Goal: Information Seeking & Learning: Learn about a topic

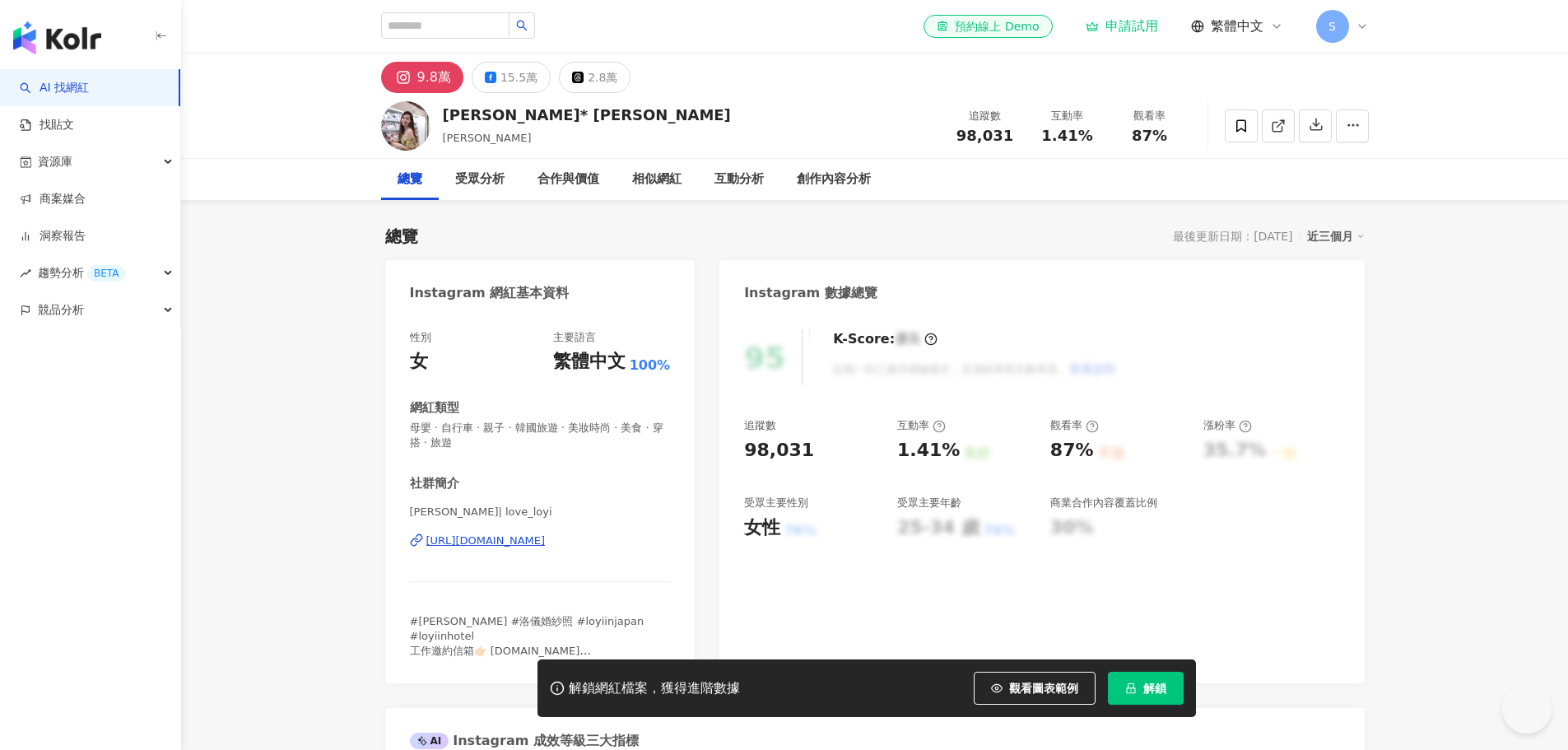
drag, startPoint x: 0, startPoint y: 0, endPoint x: 524, endPoint y: 541, distance: 753.2
click at [524, 541] on div "https://www.instagram.com/love_loyi/" at bounding box center [485, 541] width 119 height 15
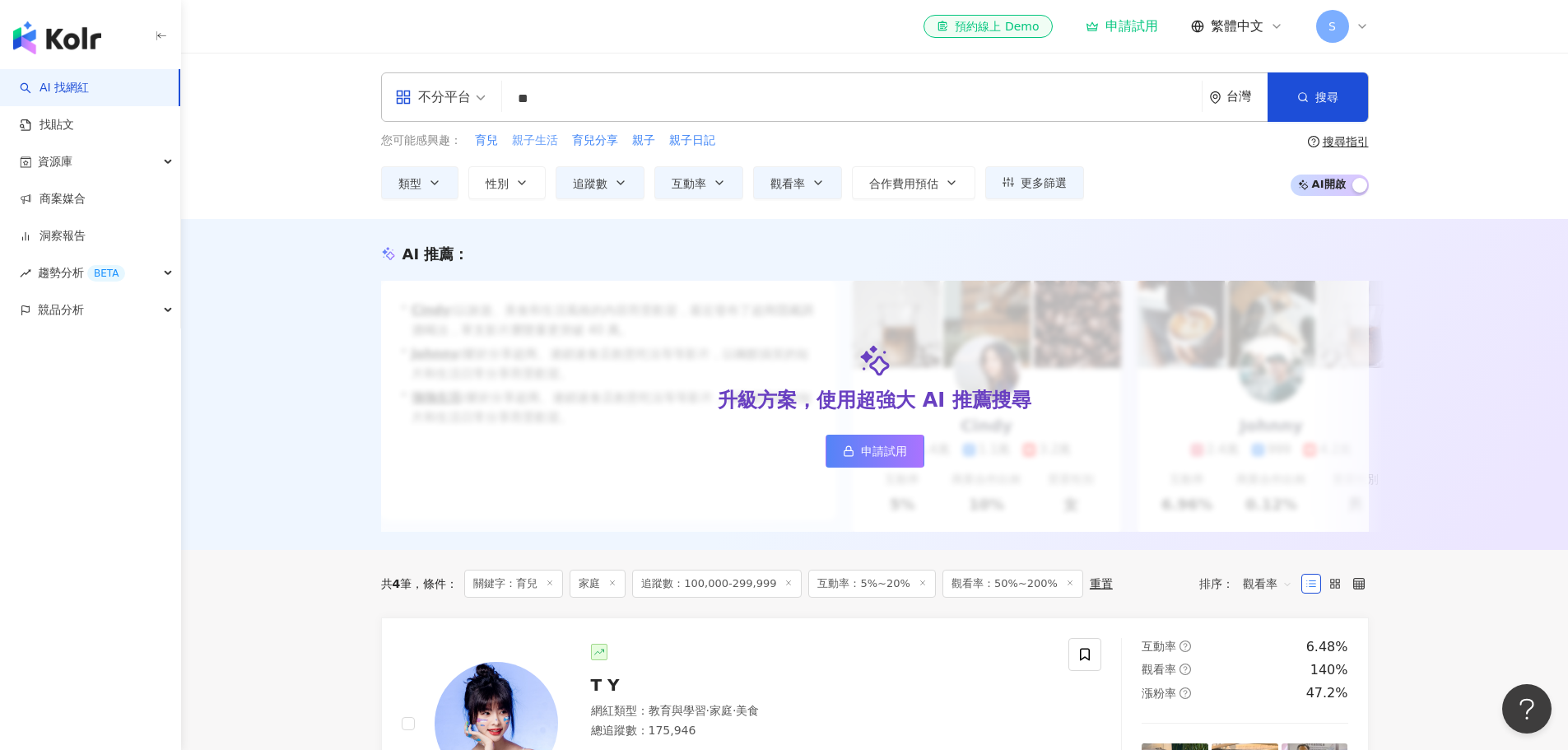
click at [528, 139] on span "親子生活" at bounding box center [535, 141] width 47 height 16
type input "****"
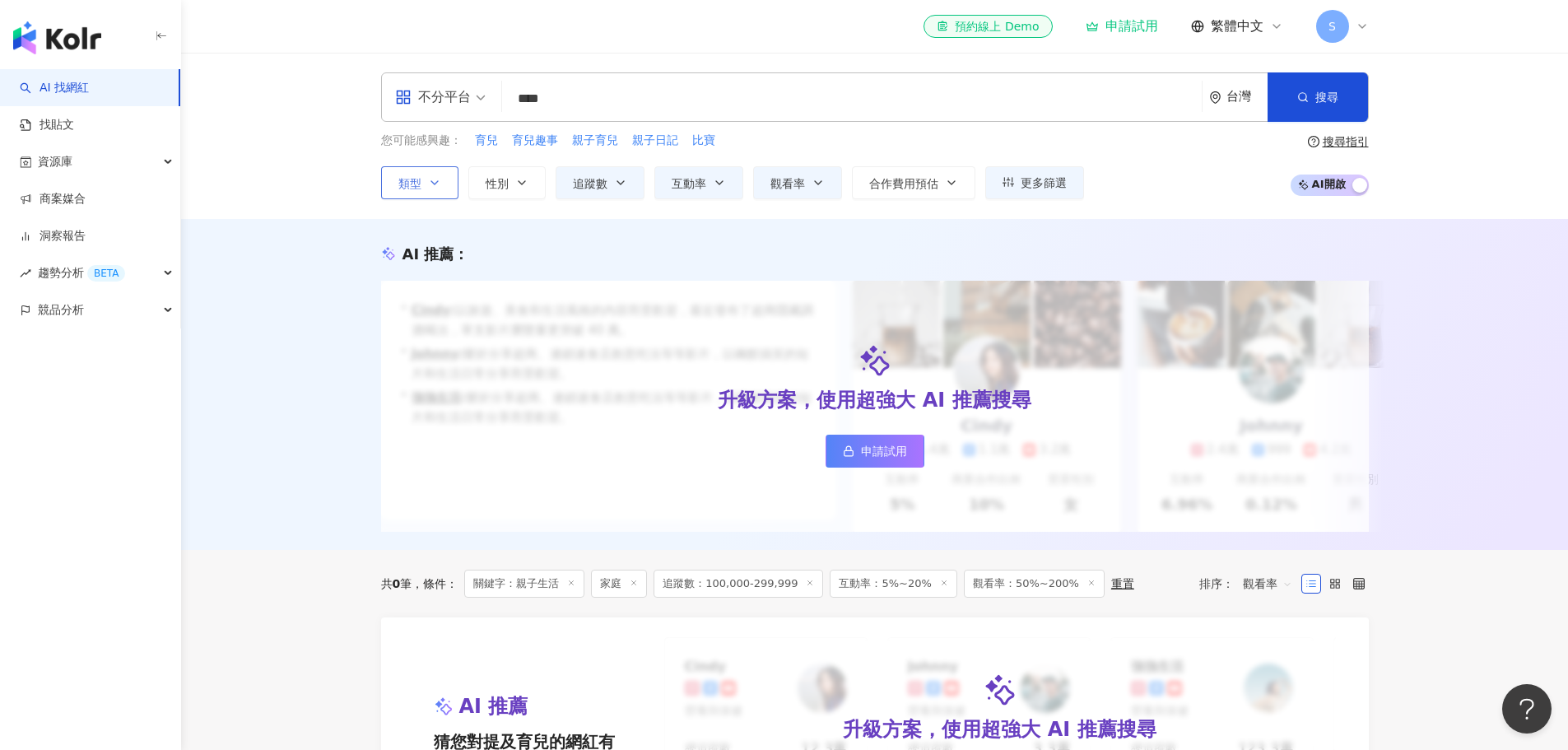
click at [432, 184] on icon "button" at bounding box center [434, 183] width 13 height 13
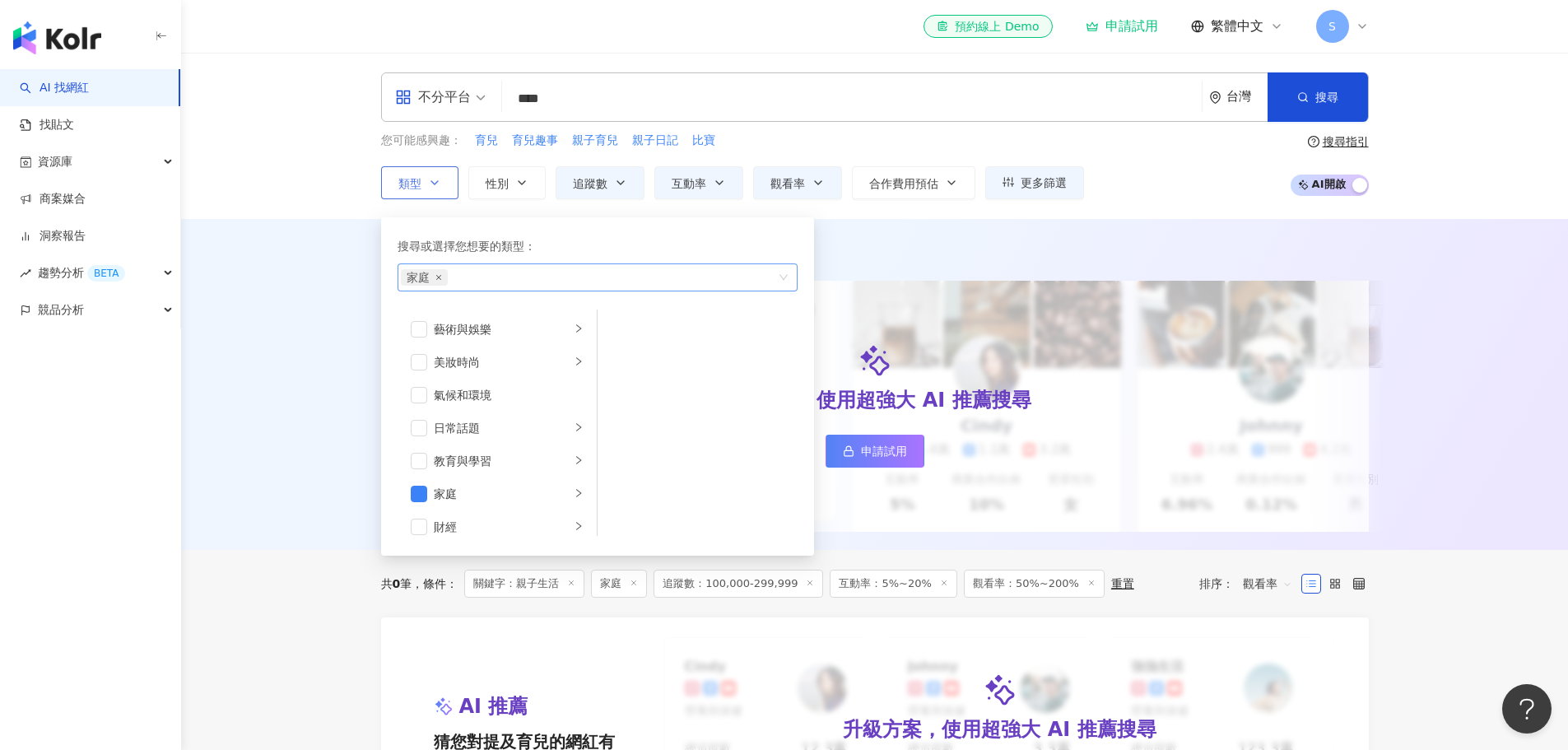
click at [436, 274] on icon "close" at bounding box center [439, 277] width 6 height 6
click at [303, 293] on div "AI 推薦 ： 升級方案，使用超強大 AI 推薦搜尋 申請試用 • Cindy : 以旅遊、美食和生活風格的內容而受歡迎，最近發布了超商隱藏調酒喝法，單支影片…" at bounding box center [874, 385] width 1387 height 331
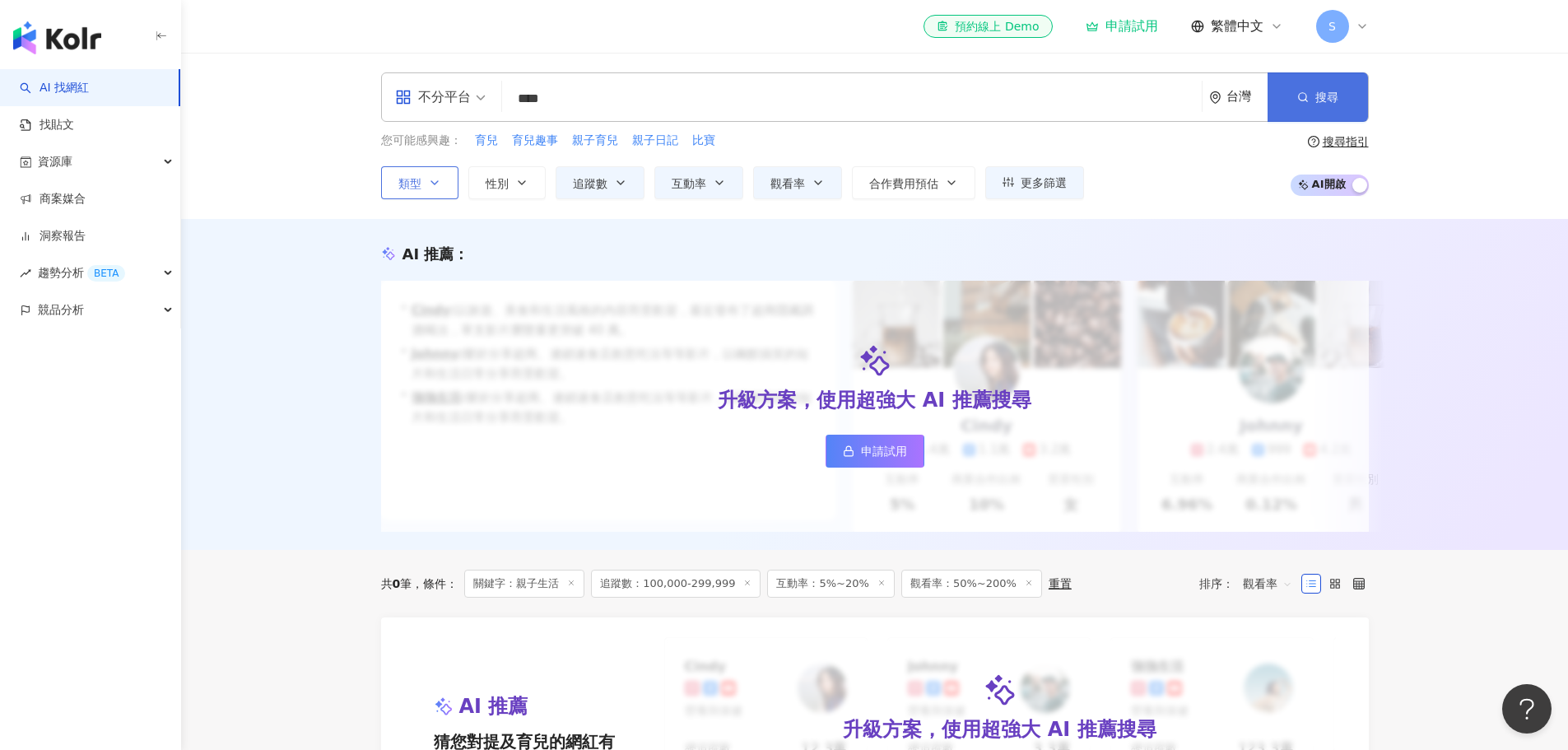
click at [1327, 103] on span "搜尋" at bounding box center [1327, 97] width 23 height 13
click at [616, 190] on button "追蹤數" at bounding box center [600, 183] width 89 height 33
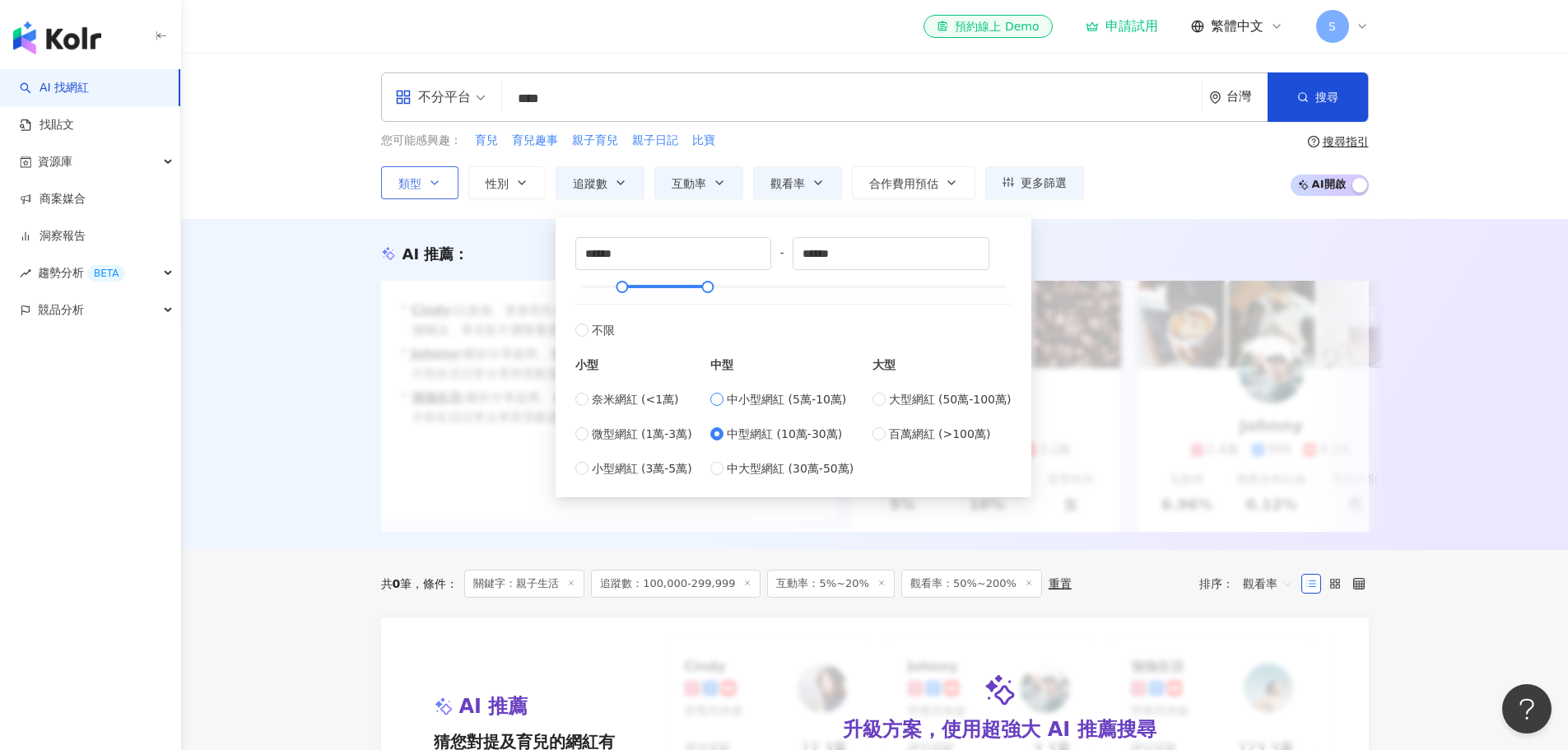
click at [763, 399] on span "中小型網紅 (5萬-10萬)" at bounding box center [786, 399] width 119 height 18
type input "*****"
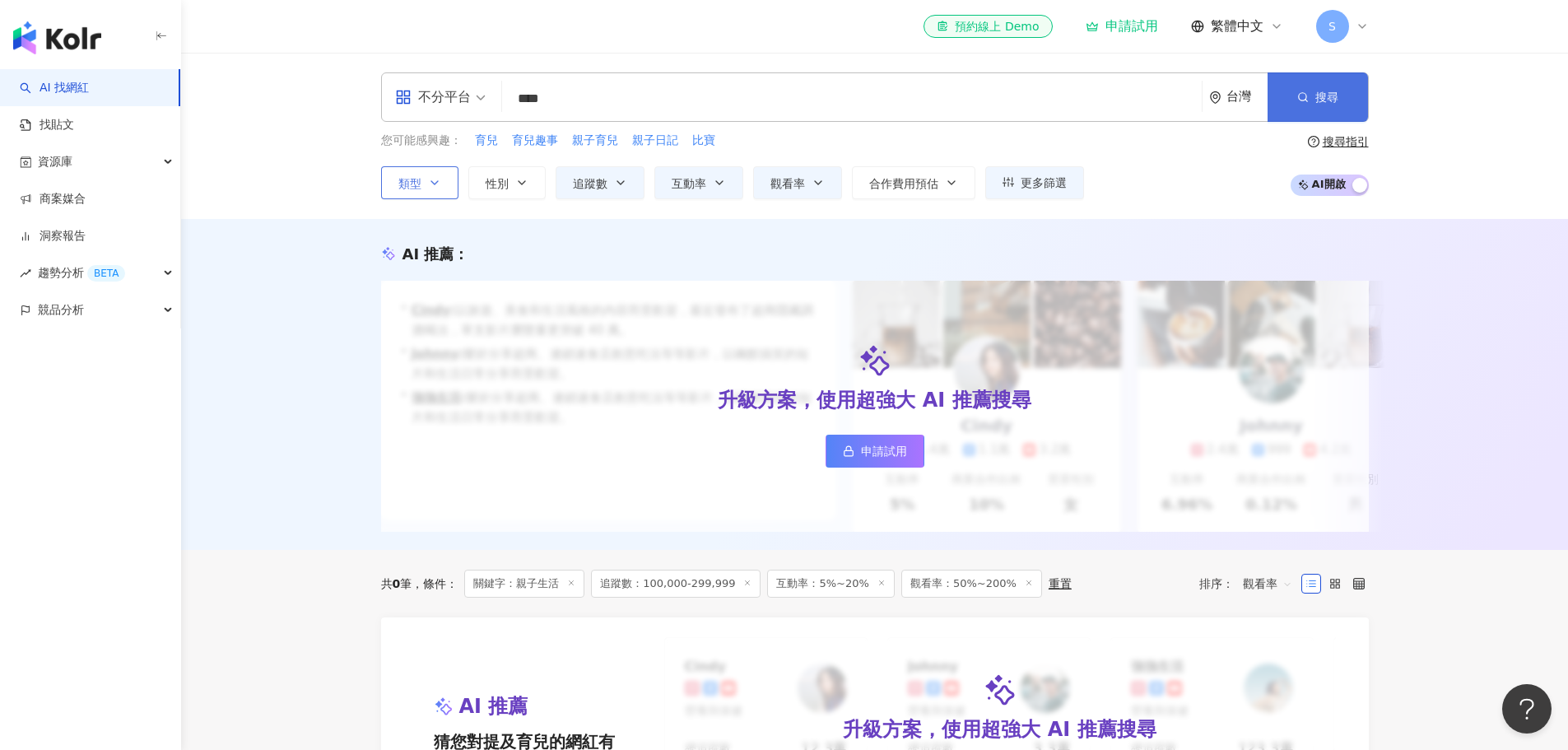
click at [1319, 98] on span "搜尋" at bounding box center [1327, 97] width 23 height 13
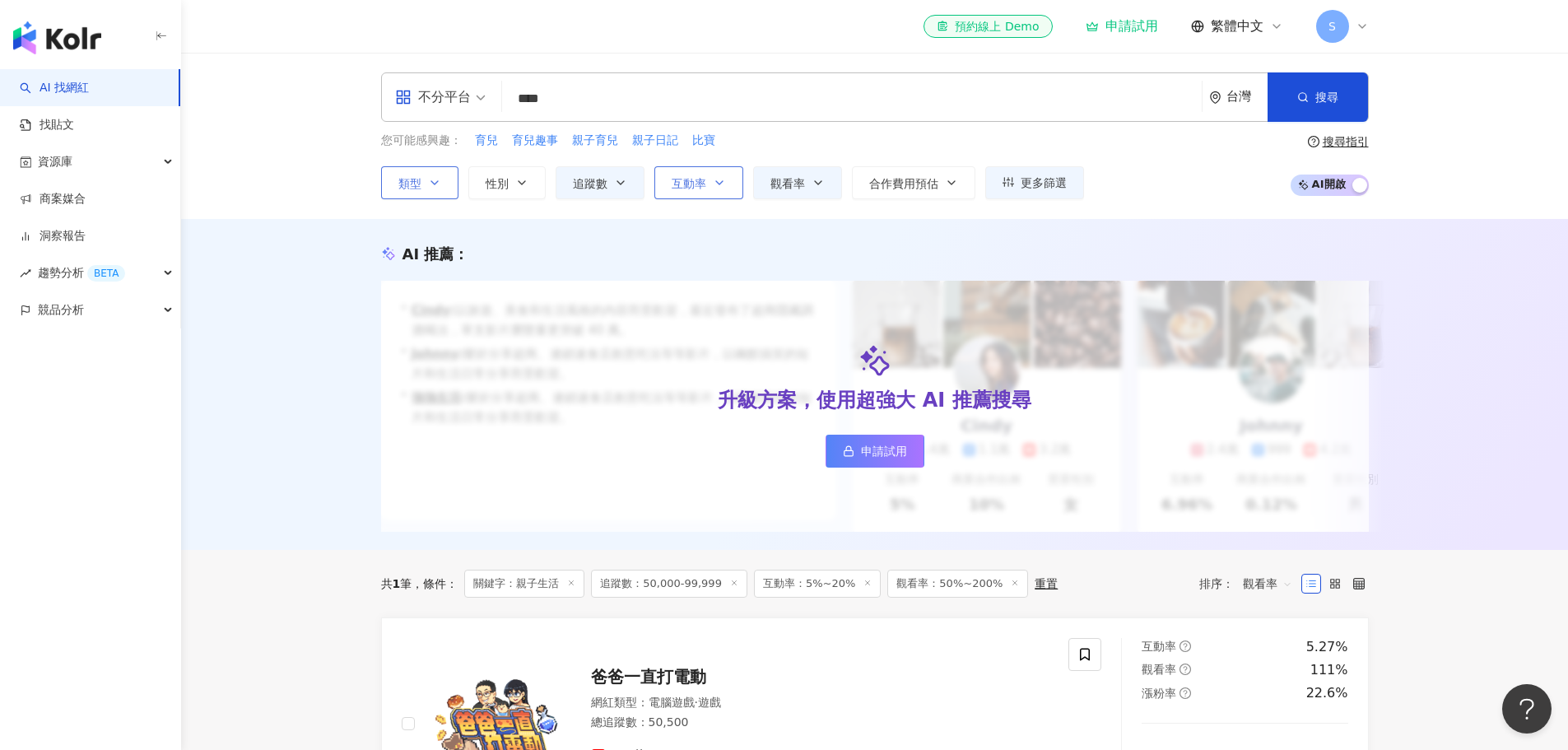
click at [729, 183] on button "互動率" at bounding box center [698, 183] width 89 height 33
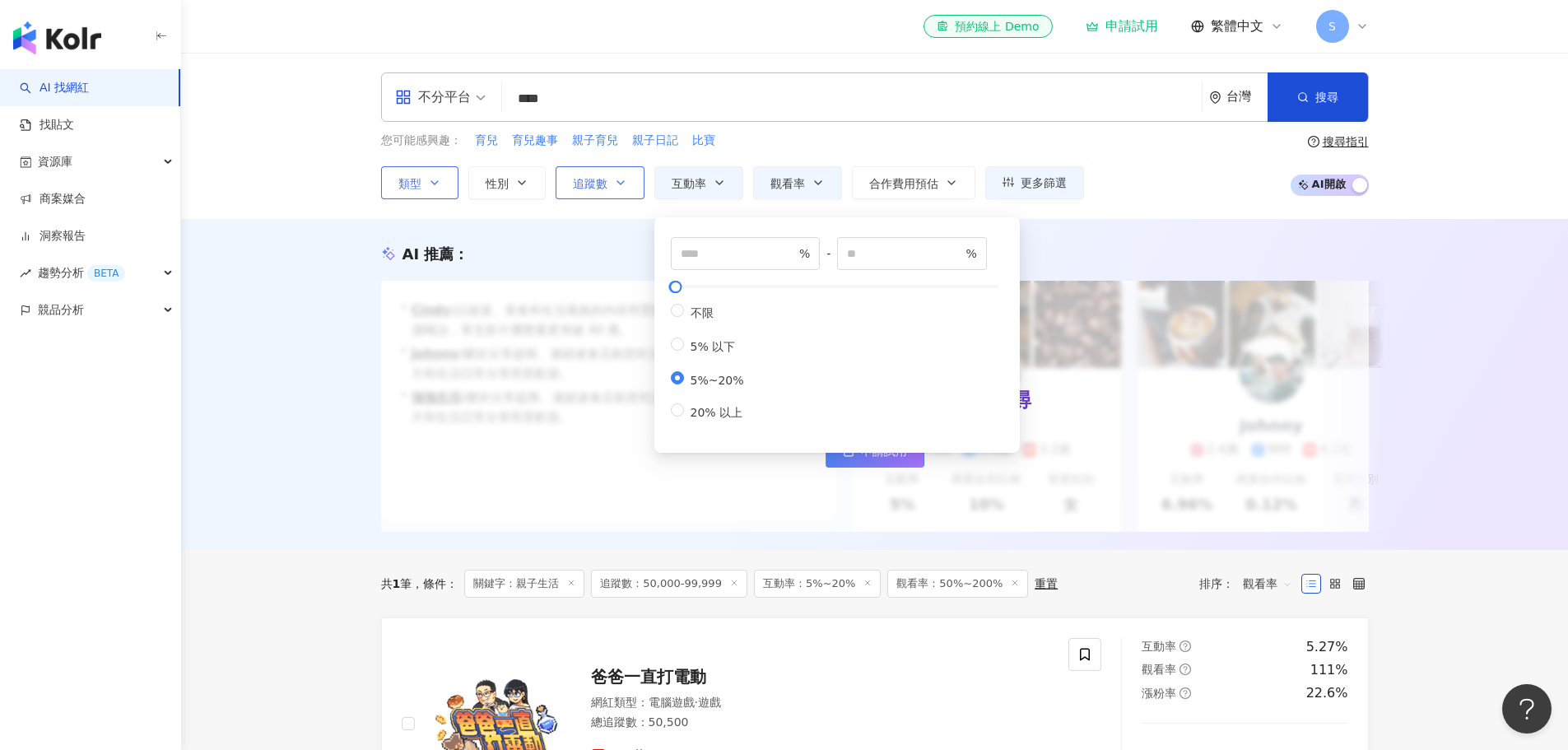
click at [607, 187] on span "追蹤數" at bounding box center [590, 183] width 35 height 13
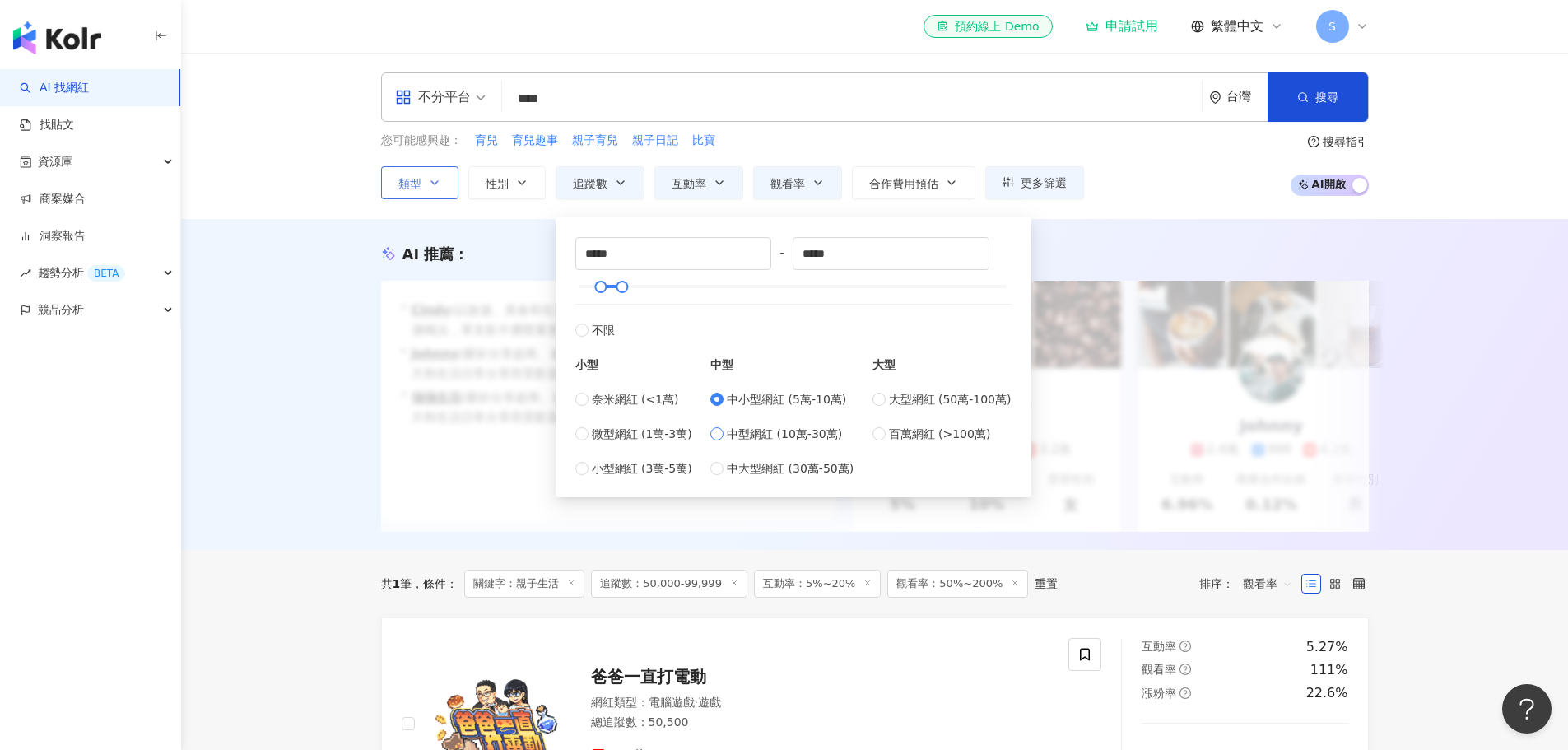
click at [768, 430] on span "中型網紅 (10萬-30萬)" at bounding box center [784, 434] width 115 height 18
type input "******"
click at [1328, 100] on span "搜尋" at bounding box center [1327, 97] width 23 height 13
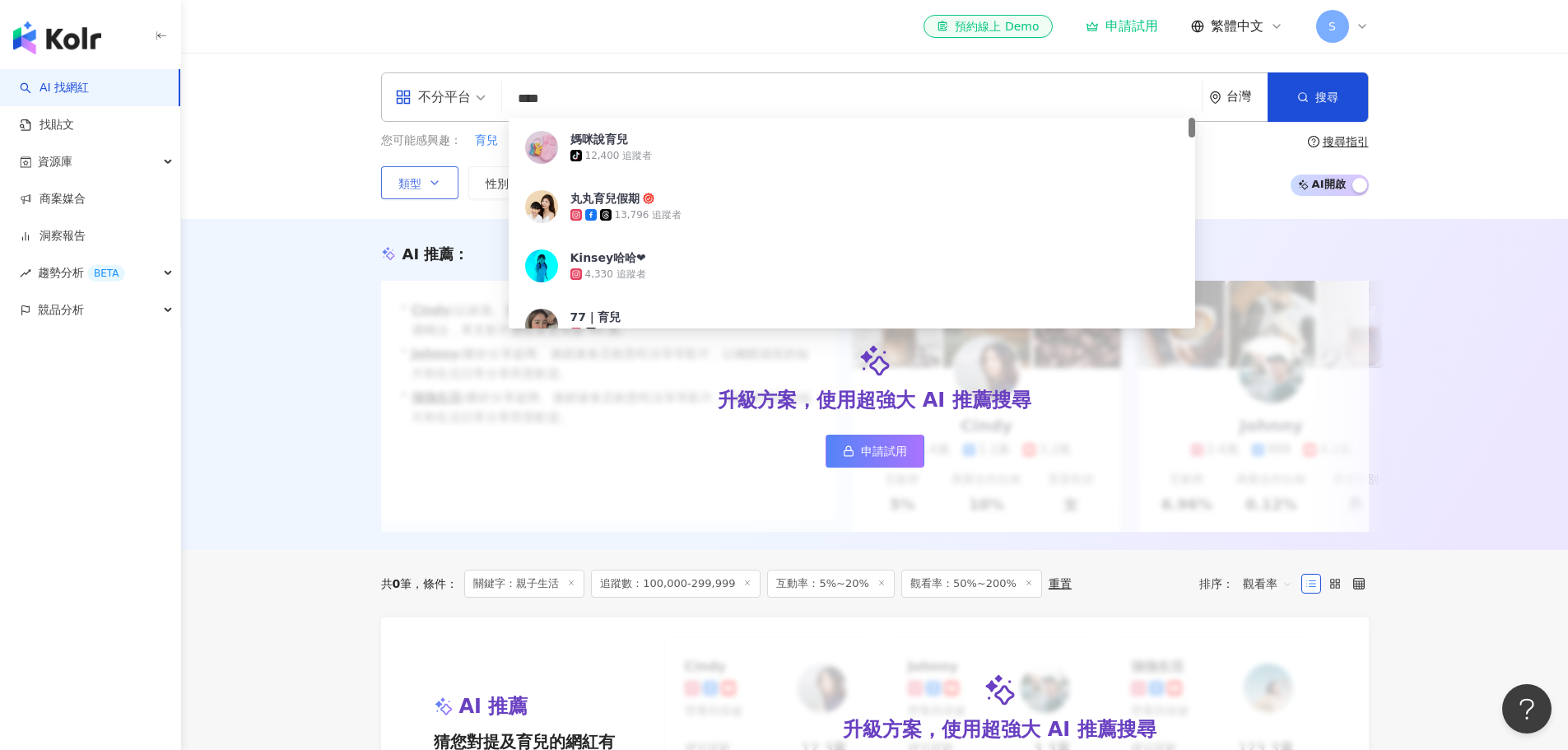
drag, startPoint x: 572, startPoint y: 98, endPoint x: 524, endPoint y: 104, distance: 48.4
click at [524, 104] on input "****" at bounding box center [851, 98] width 686 height 31
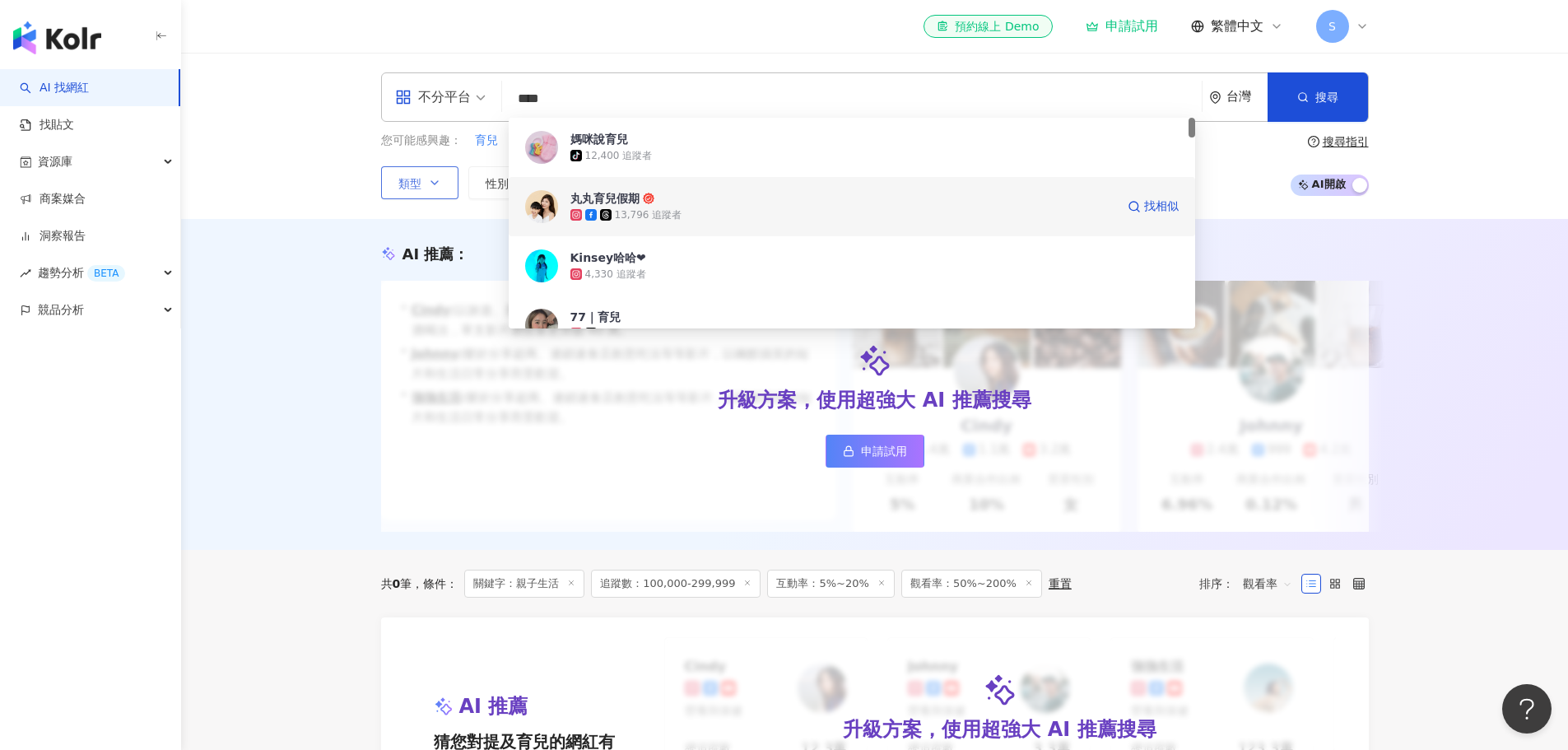
click at [580, 201] on div "丸丸育兒假期" at bounding box center [604, 198] width 69 height 16
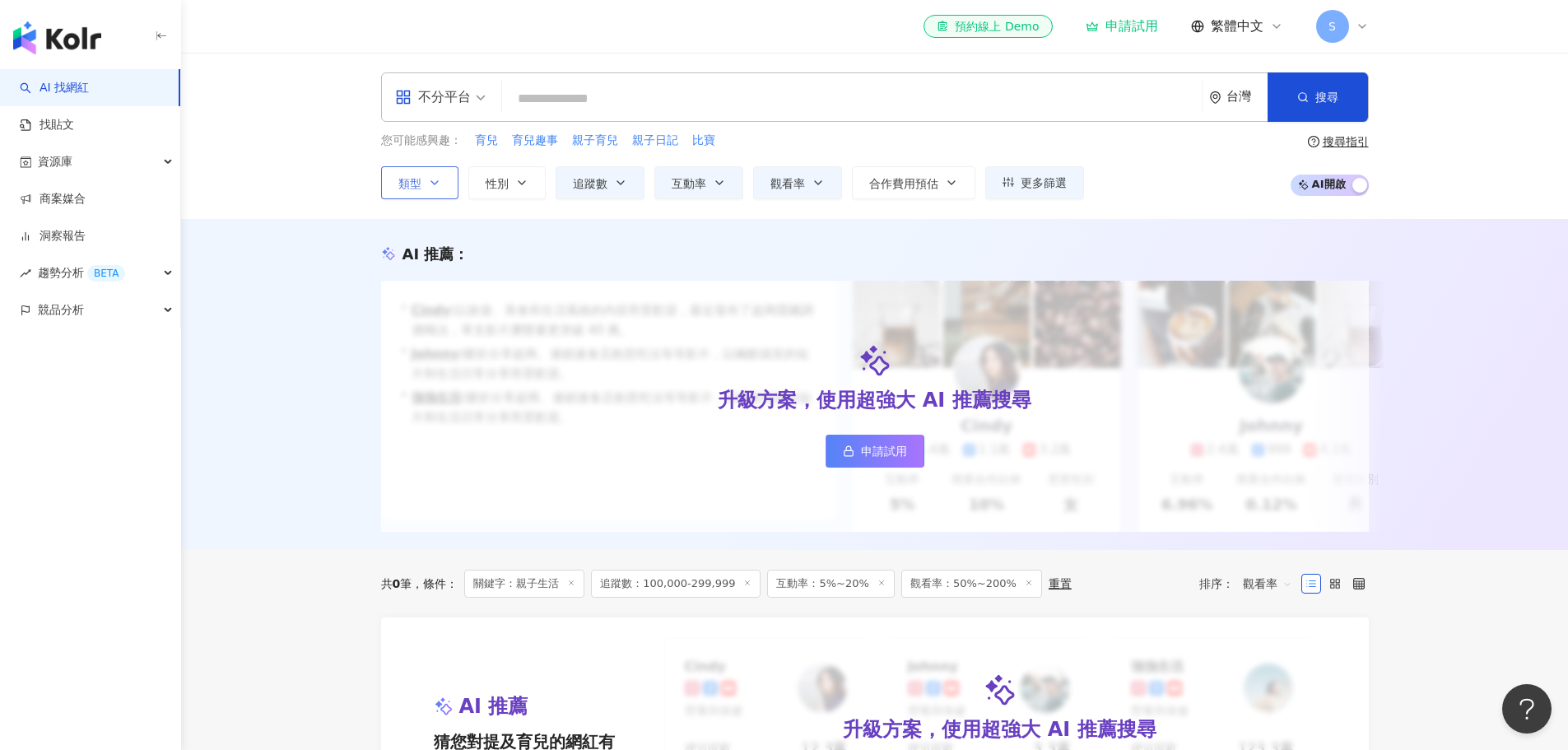
click at [692, 79] on div "不分平台 台灣 搜尋 381cdb91-75c0-4019-871e-2914efcaffe9 媽咪說育兒 tiktok-icon 12,400 追蹤者 丸丸…" at bounding box center [875, 97] width 988 height 49
click at [497, 141] on span "育兒" at bounding box center [487, 141] width 23 height 16
type input "**"
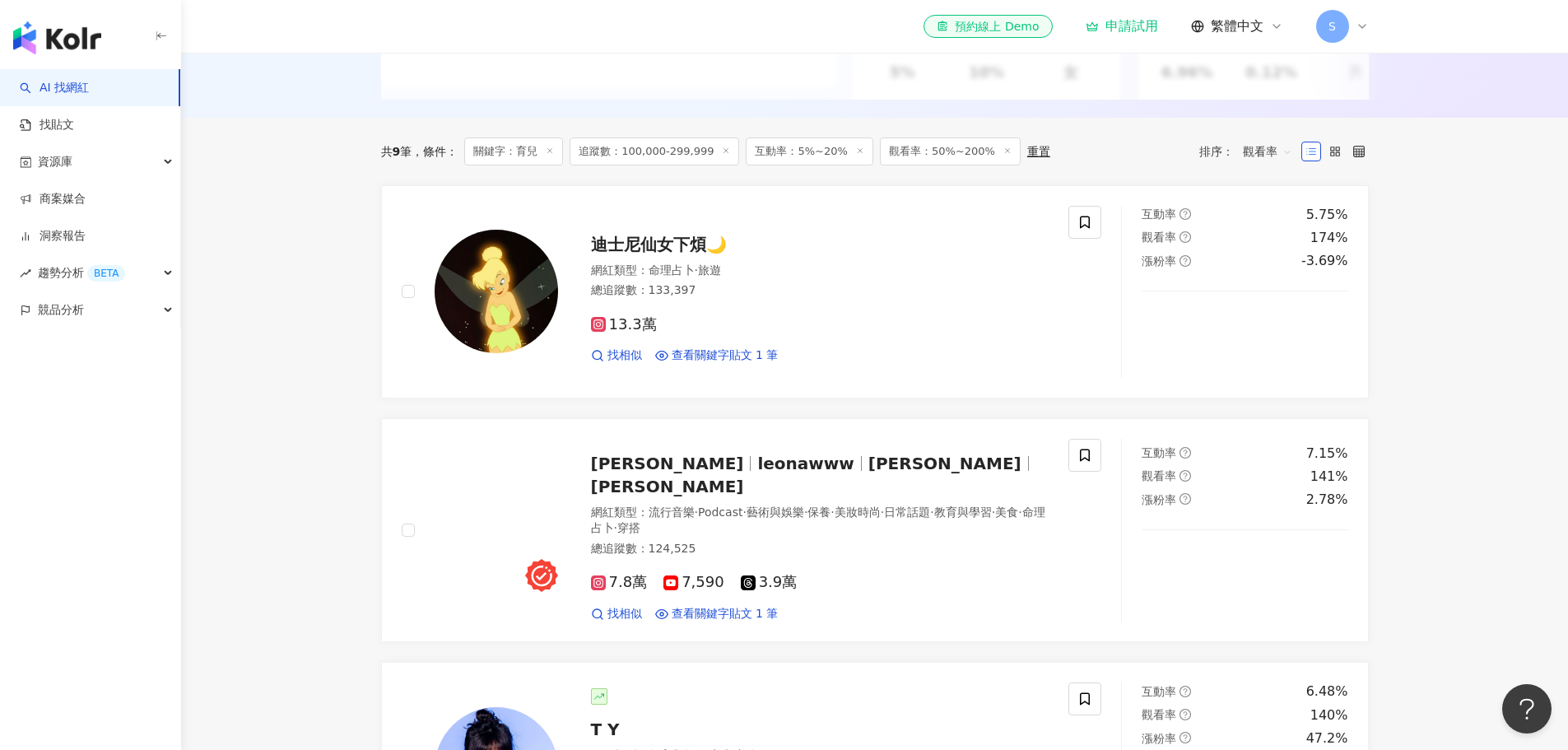
scroll to position [412, 0]
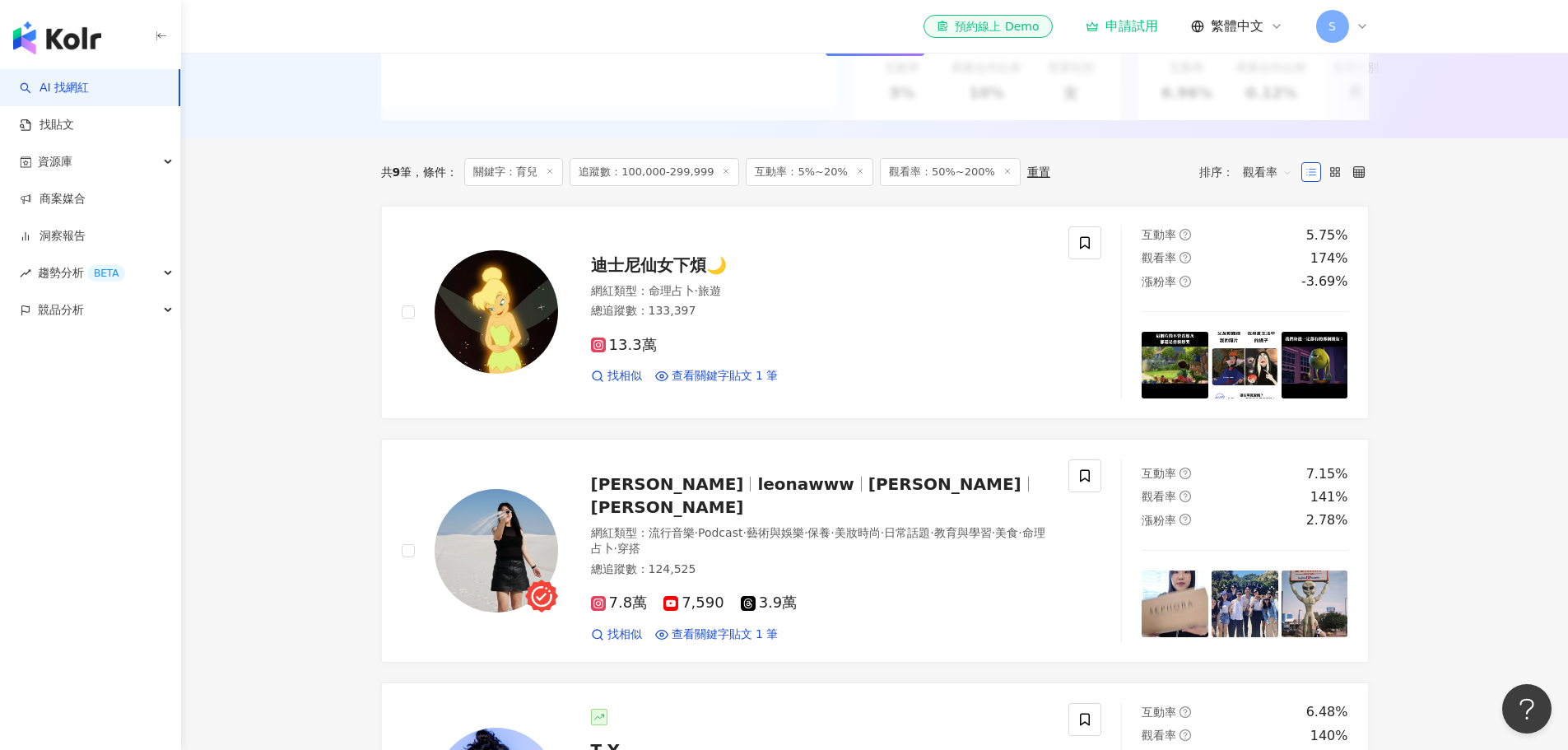
click at [1268, 184] on span "觀看率" at bounding box center [1267, 172] width 49 height 26
click at [1268, 305] on div "互動率" at bounding box center [1267, 302] width 41 height 18
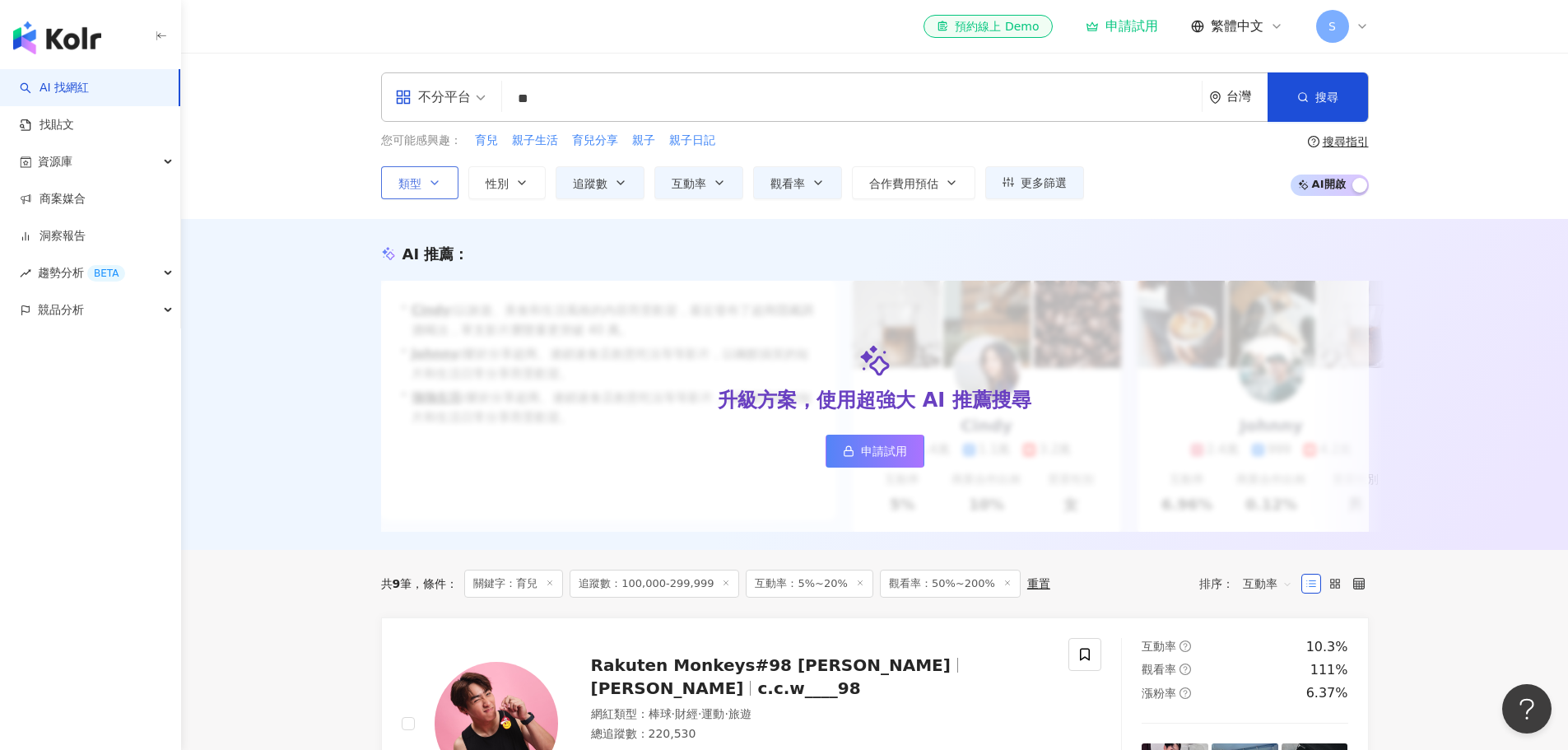
click at [1264, 597] on span "互動率" at bounding box center [1267, 583] width 49 height 26
click at [1271, 422] on div "關聯性" at bounding box center [1267, 422] width 41 height 18
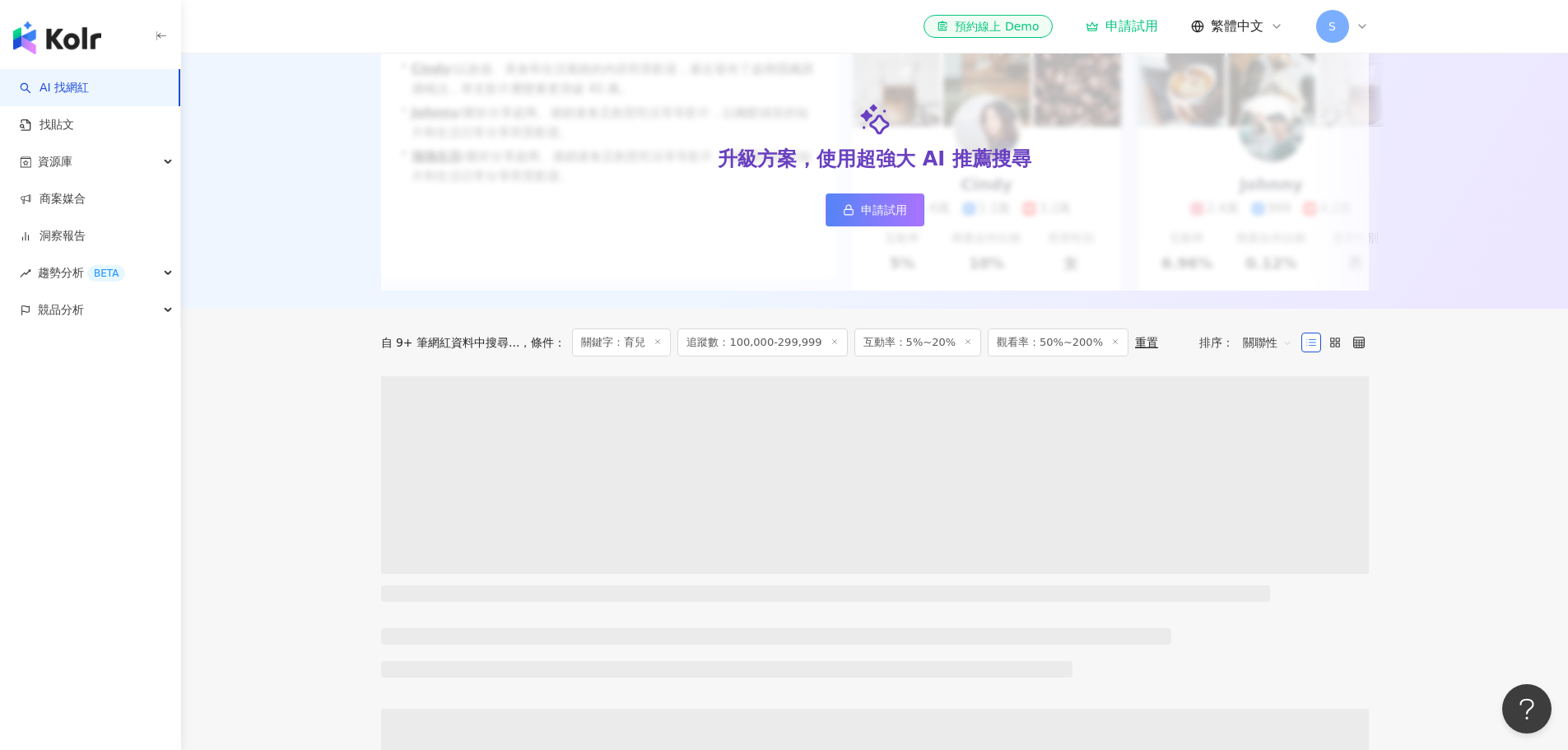
scroll to position [247, 0]
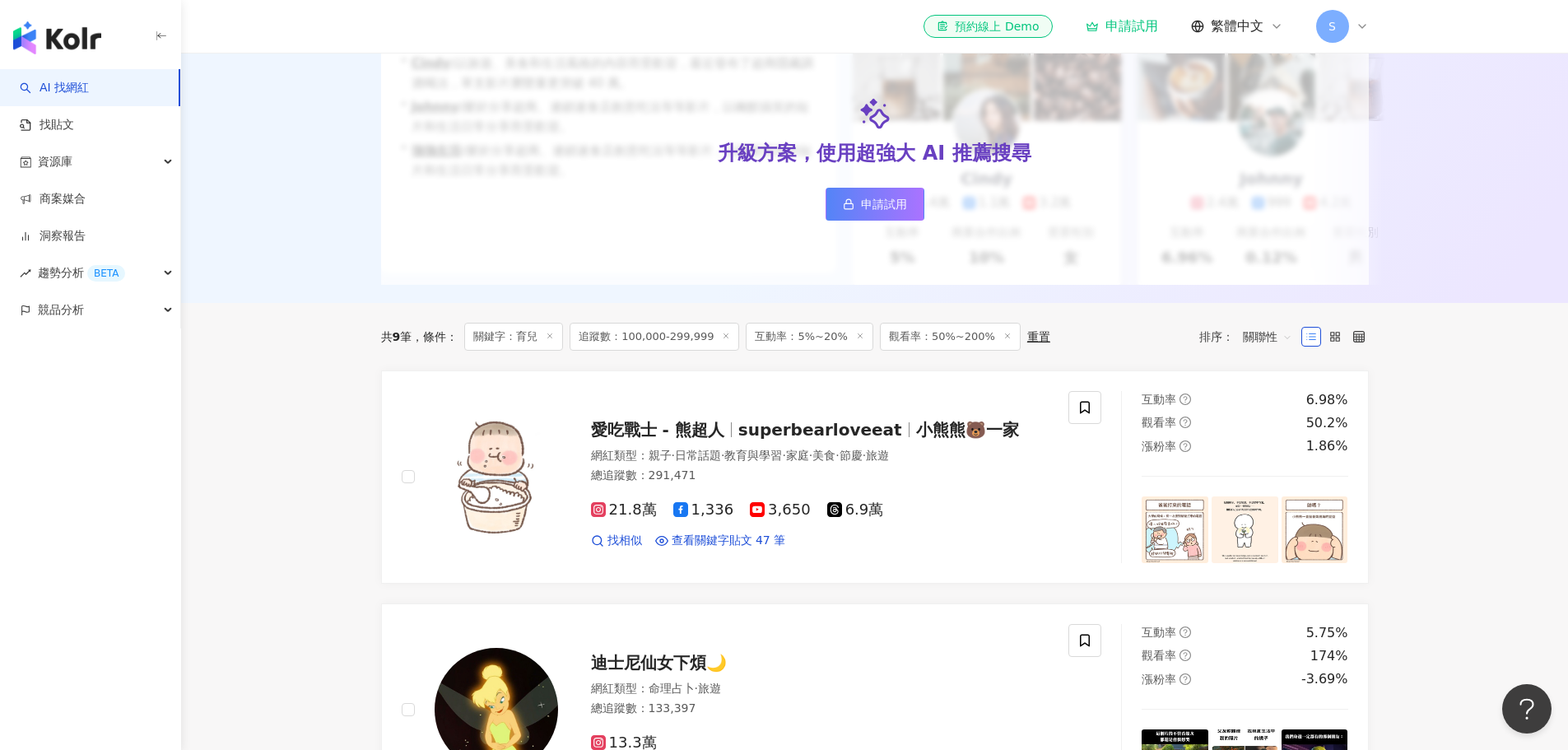
click at [976, 349] on span "觀看率：50%~200%" at bounding box center [950, 337] width 141 height 28
click at [951, 347] on span "觀看率：50%~200%" at bounding box center [950, 337] width 141 height 28
click at [1005, 337] on line at bounding box center [1007, 335] width 4 height 4
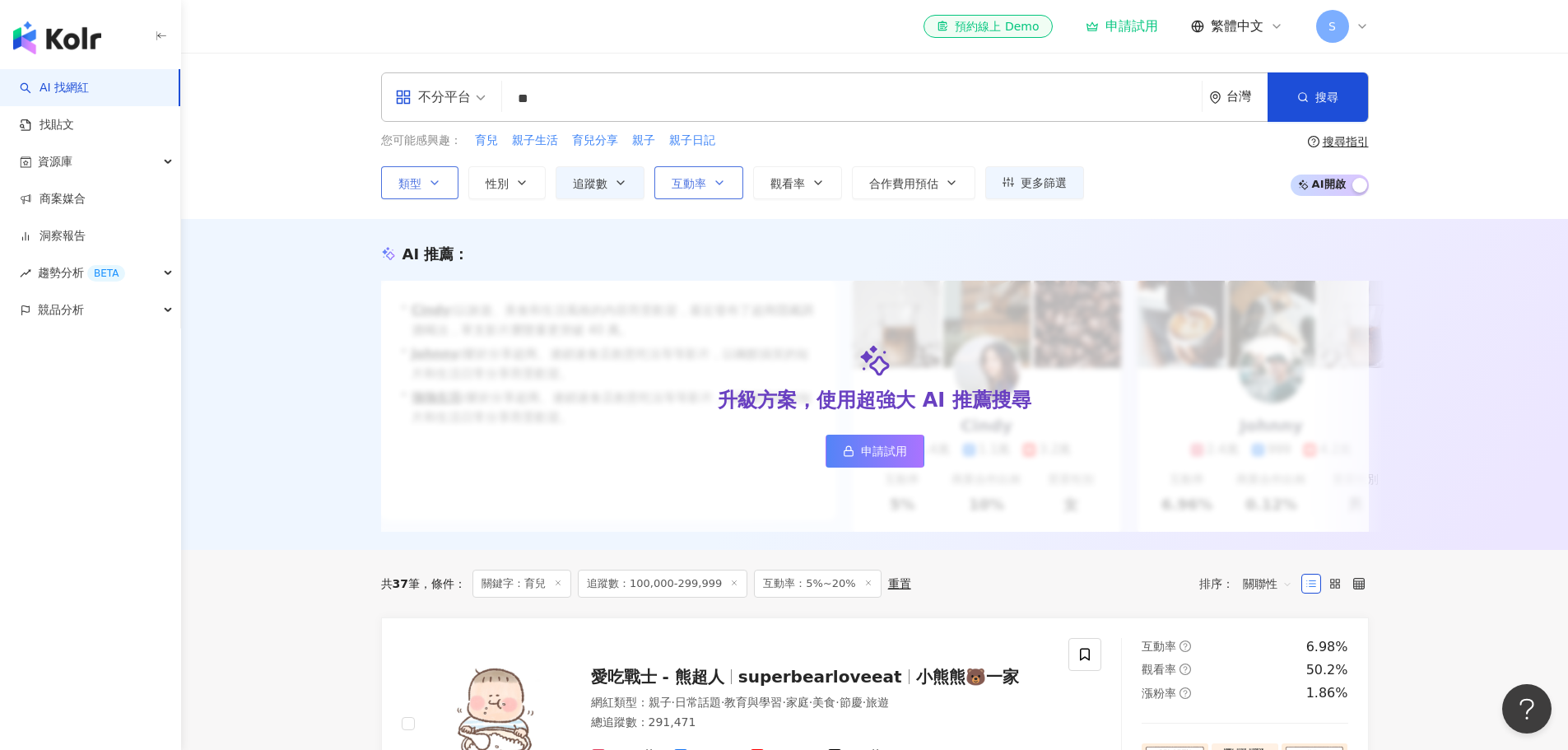
click at [719, 181] on icon "button" at bounding box center [720, 183] width 13 height 13
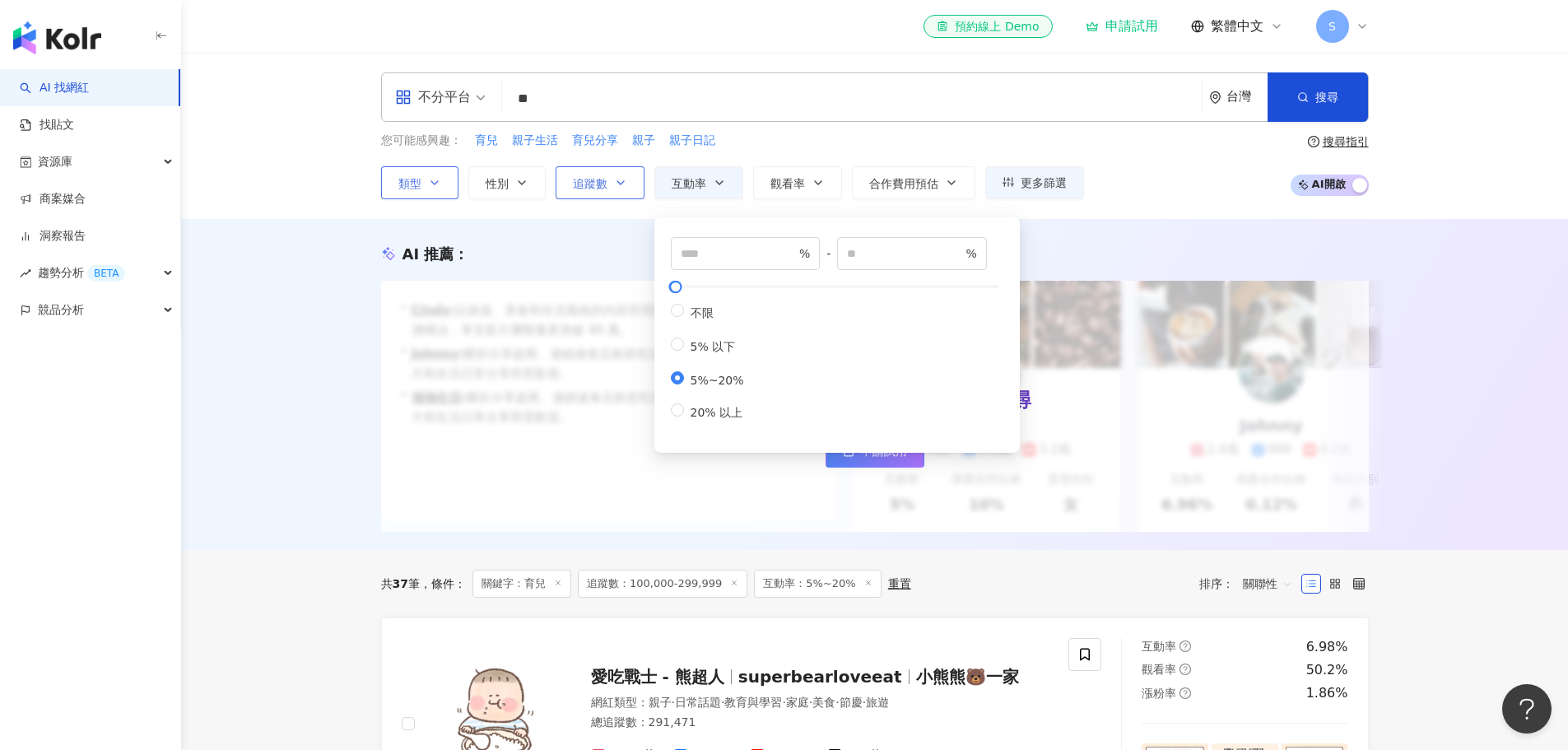
click at [601, 183] on span "追蹤數" at bounding box center [590, 183] width 35 height 13
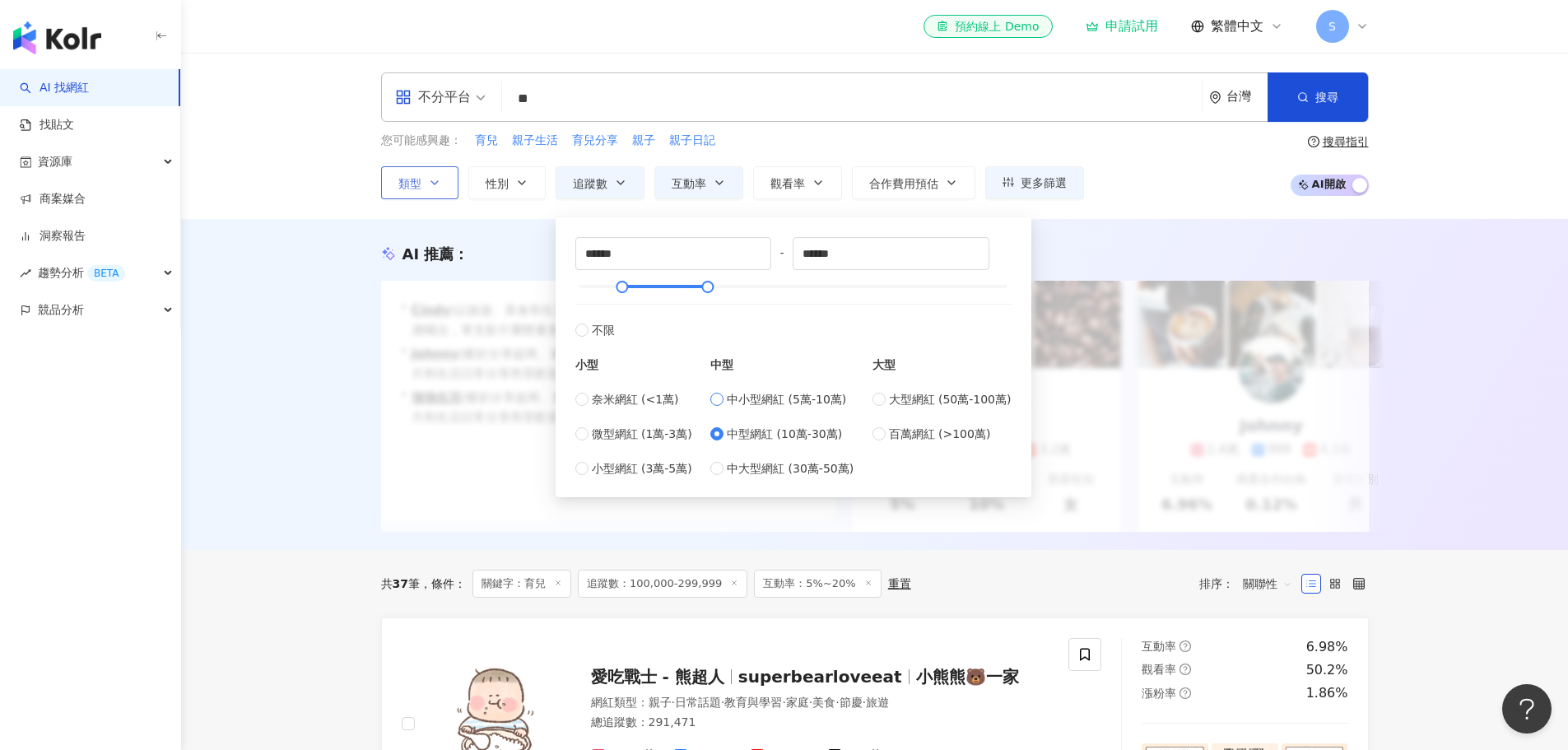
click at [752, 402] on span "中小型網紅 (5萬-10萬)" at bounding box center [786, 399] width 119 height 18
type input "*****"
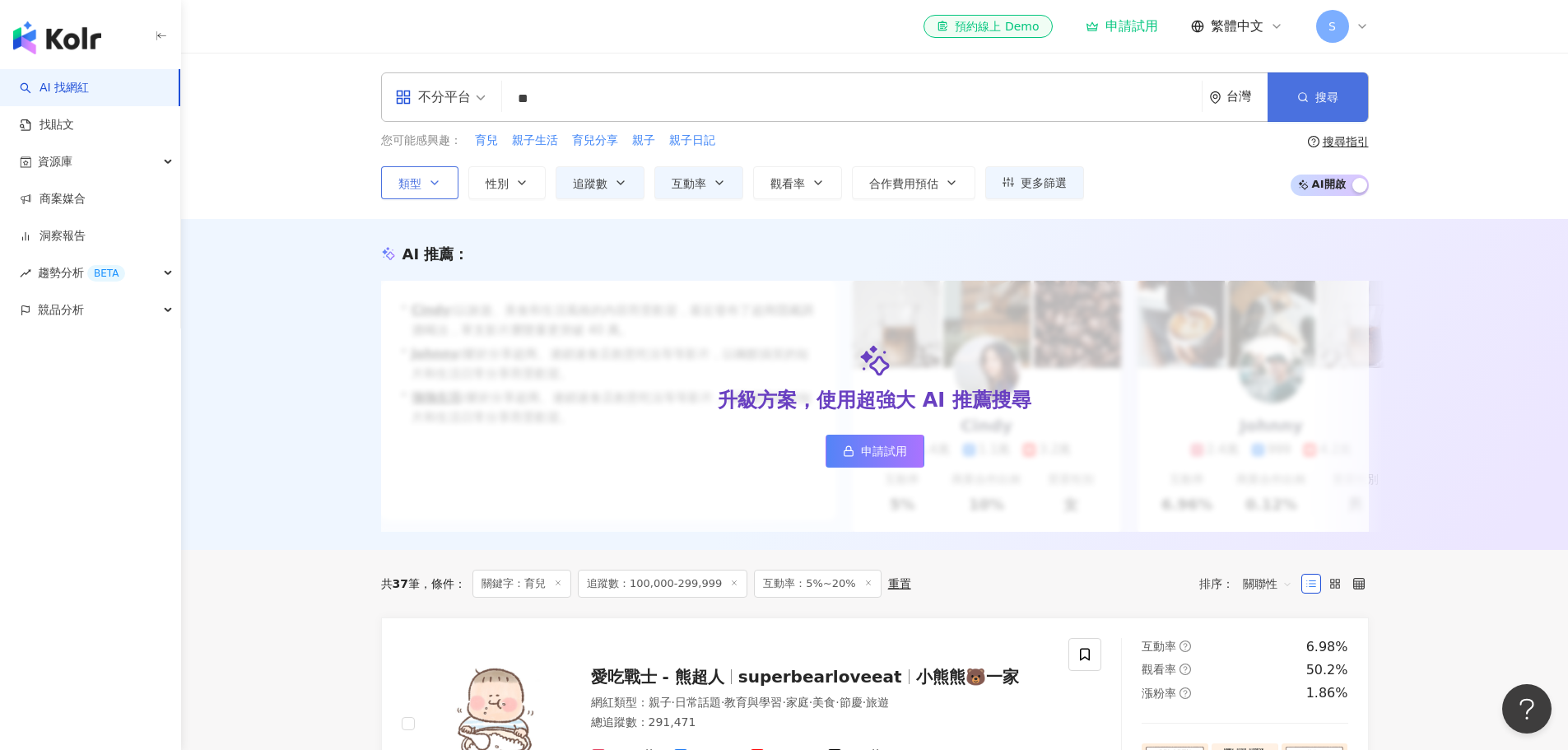
click at [1331, 98] on span "搜尋" at bounding box center [1327, 97] width 23 height 13
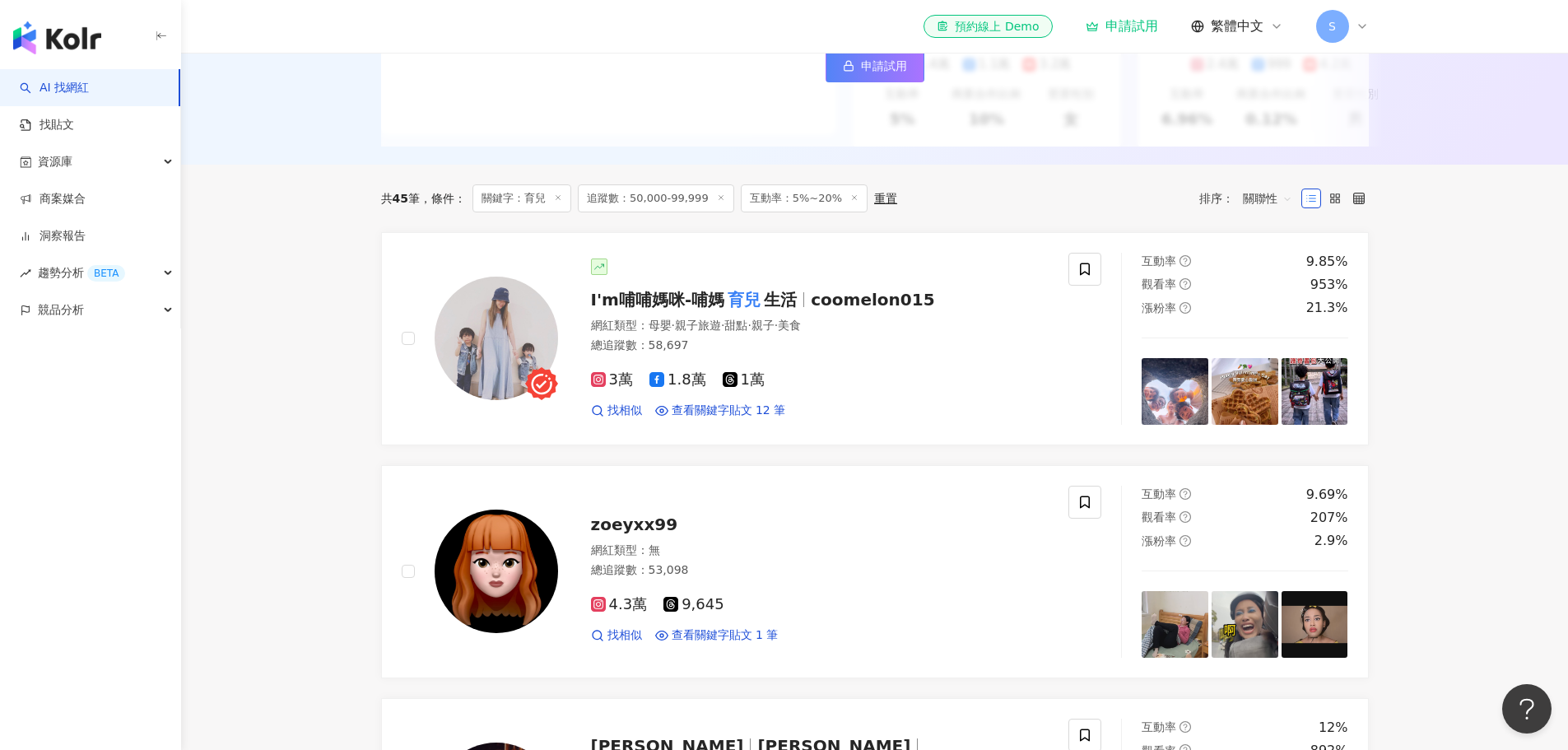
scroll to position [247, 0]
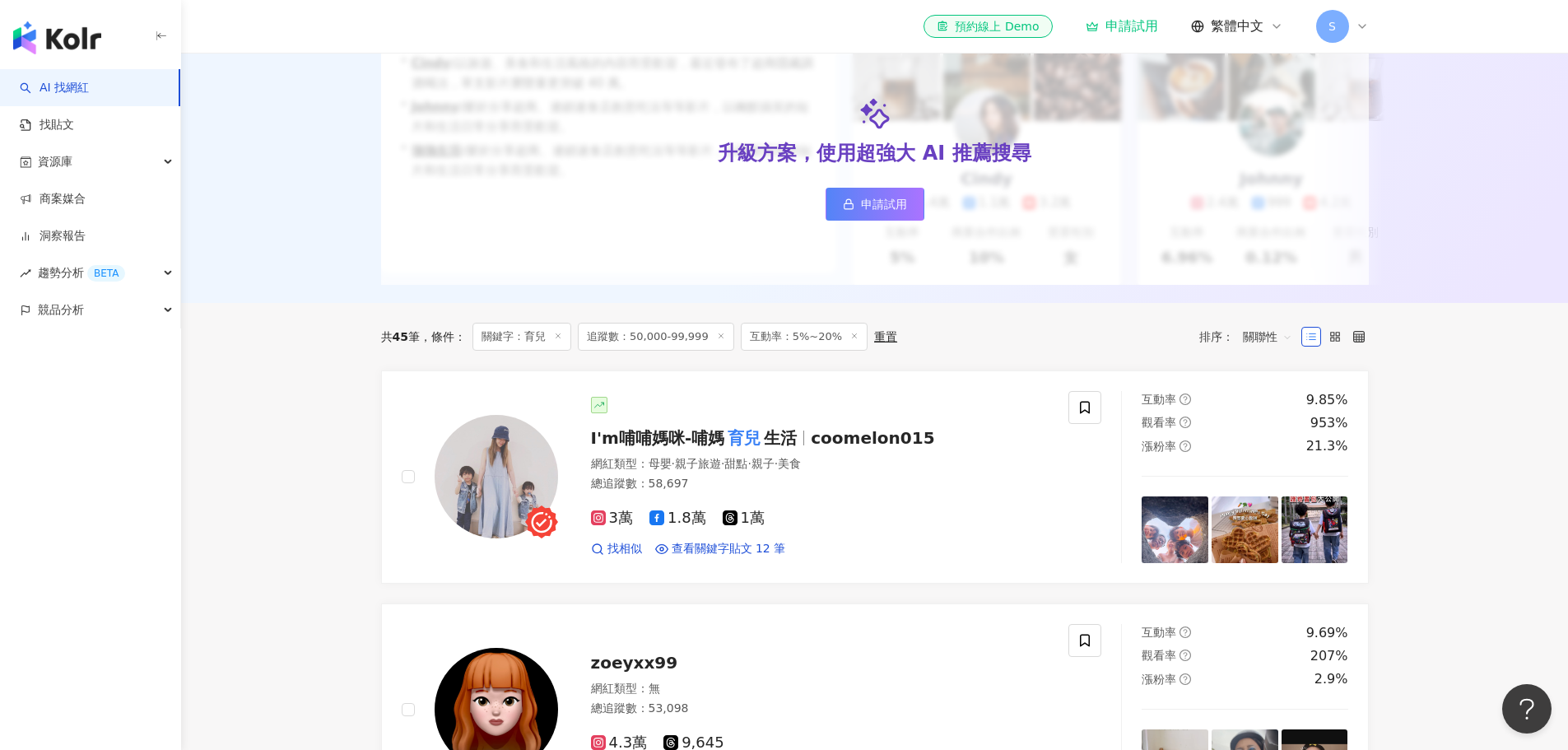
click at [1287, 345] on span "關聯性" at bounding box center [1267, 336] width 49 height 26
click at [1268, 414] on div "追蹤數" at bounding box center [1267, 411] width 41 height 18
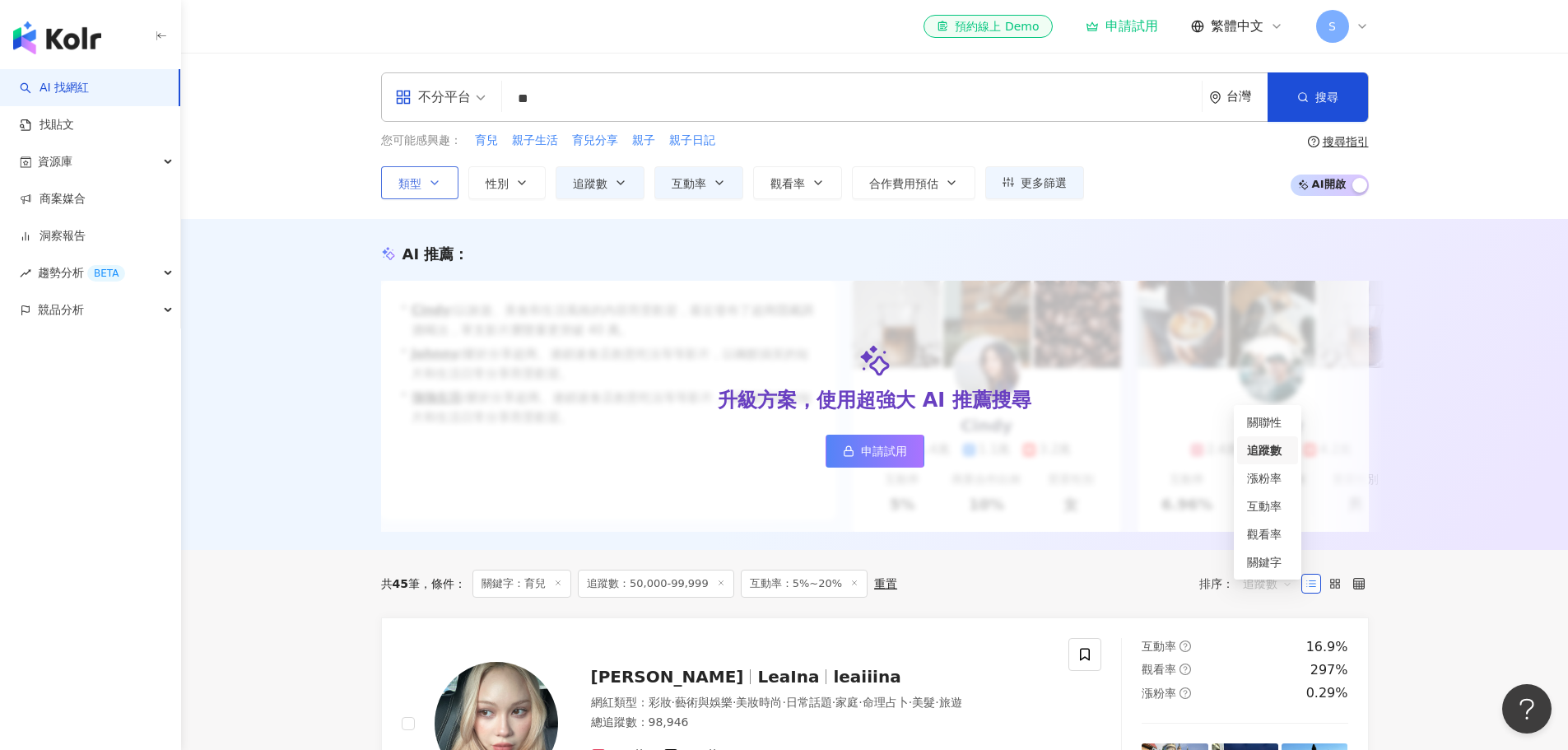
click at [1280, 597] on span "追蹤數" at bounding box center [1267, 583] width 49 height 26
click at [1265, 480] on div "漲粉率" at bounding box center [1267, 478] width 41 height 18
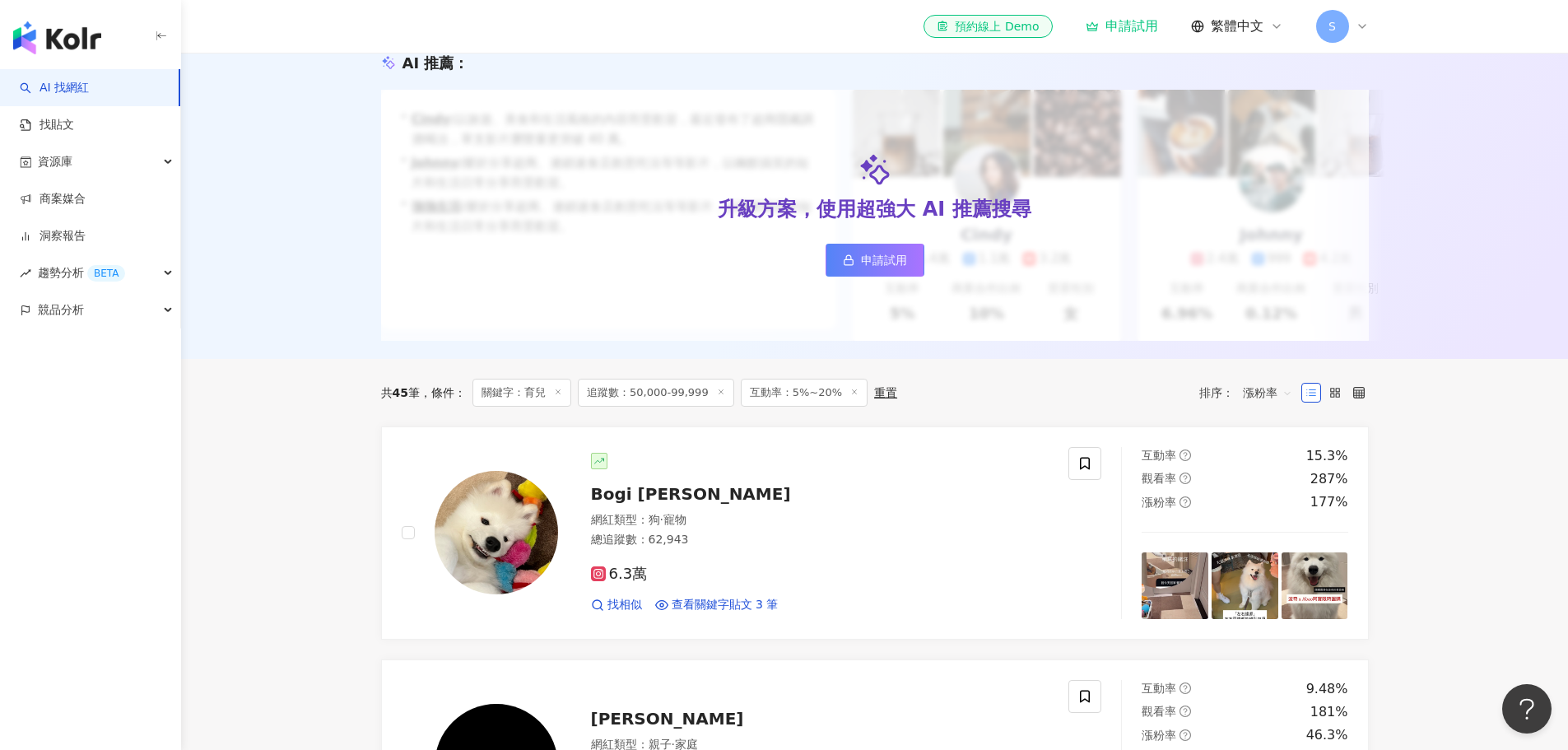
scroll to position [82, 0]
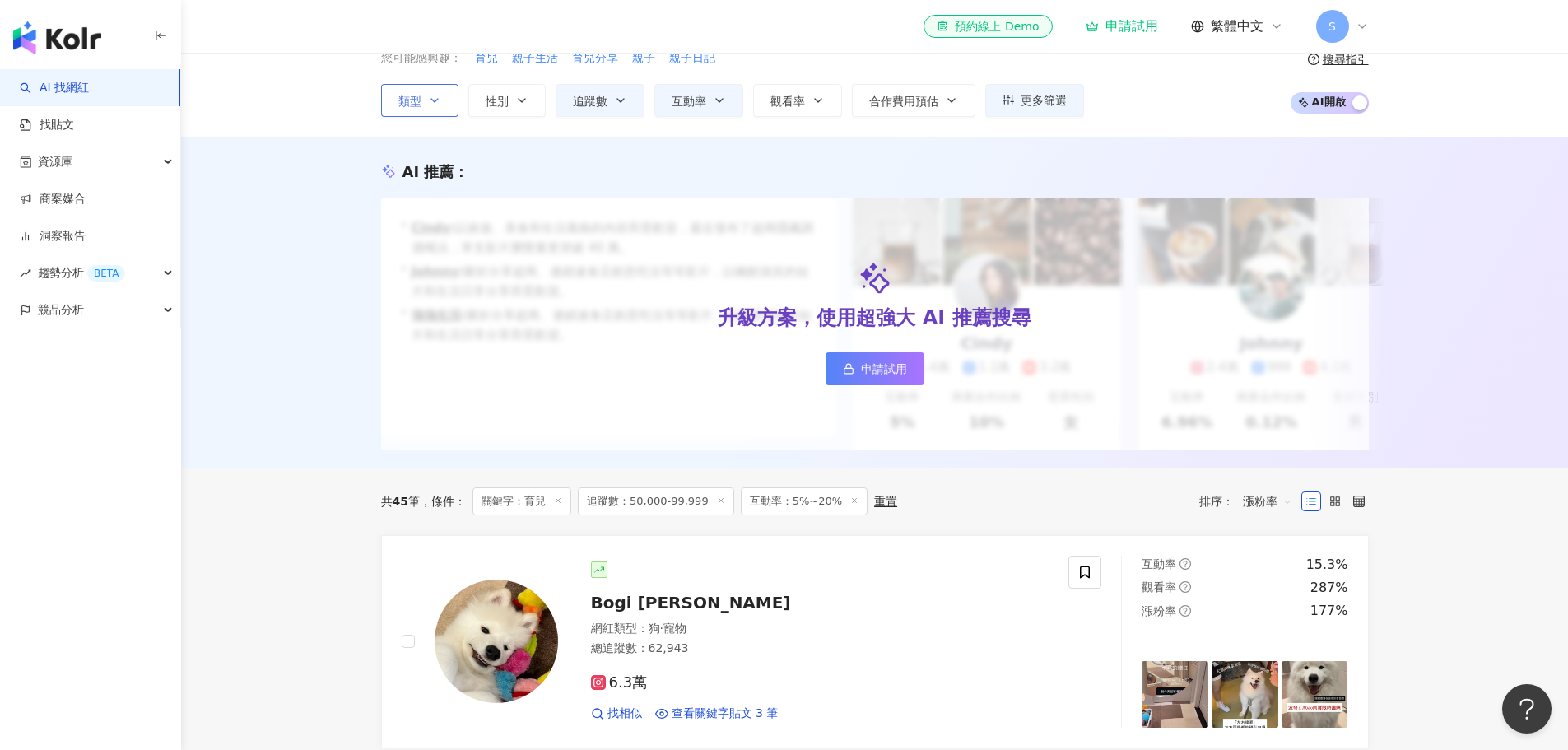
click at [1272, 508] on span "漲粉率" at bounding box center [1267, 500] width 49 height 26
click at [1264, 689] on div "關鍵字" at bounding box center [1267, 687] width 41 height 18
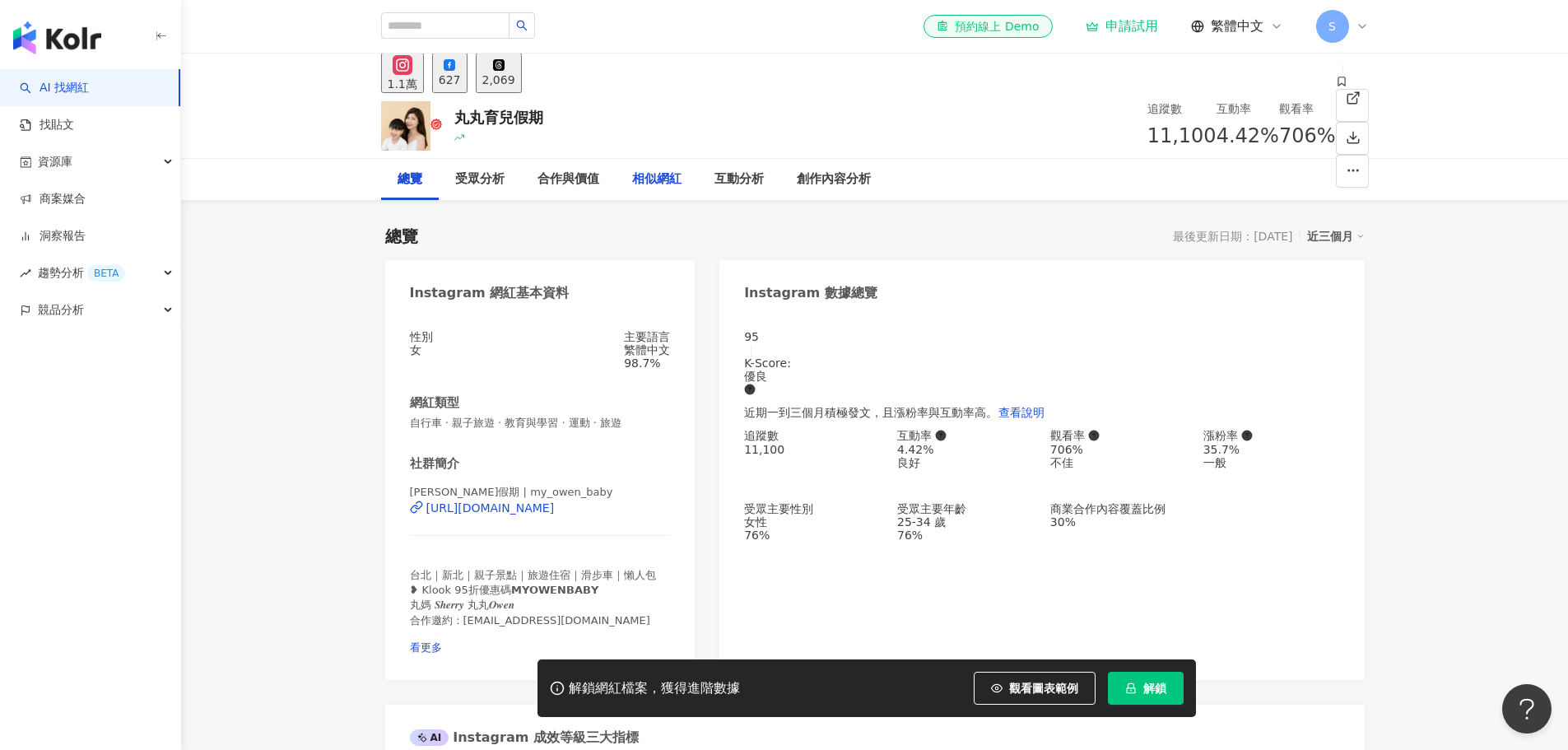
click at [665, 179] on div "相似網紅" at bounding box center [656, 179] width 49 height 20
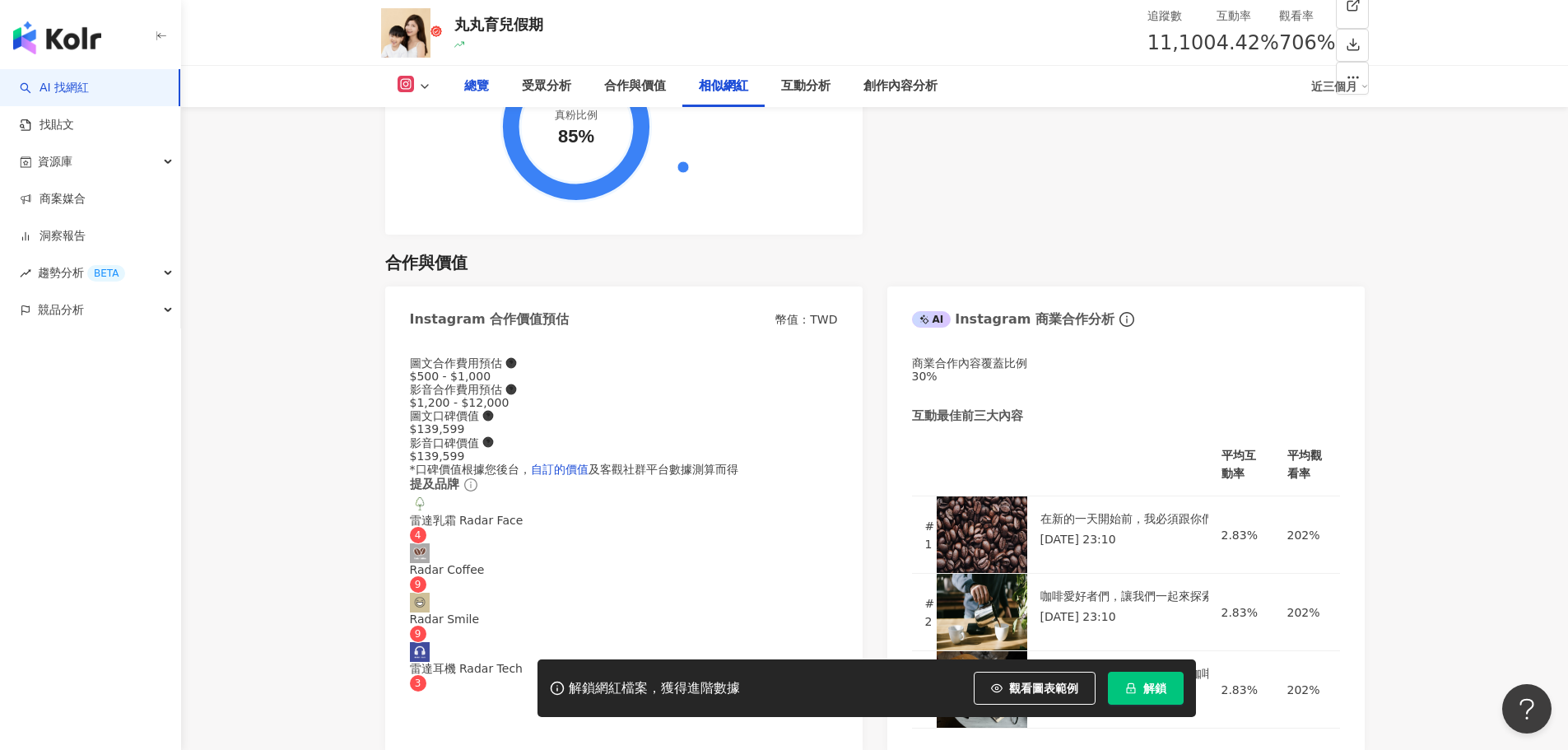
click at [472, 86] on div "總覽" at bounding box center [477, 87] width 25 height 20
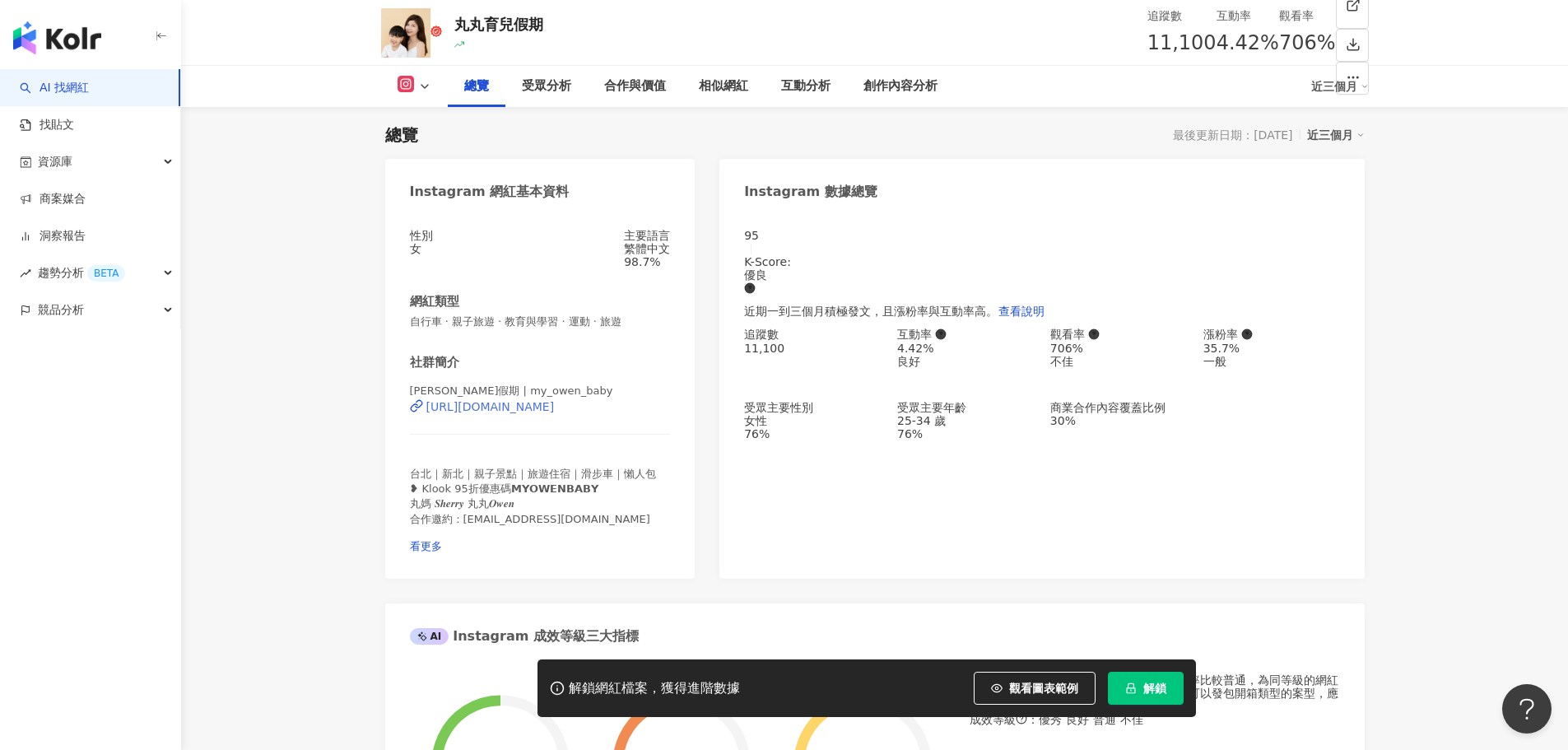
click at [510, 413] on div "https://www.instagram.com/my_owen_baby/" at bounding box center [490, 406] width 128 height 13
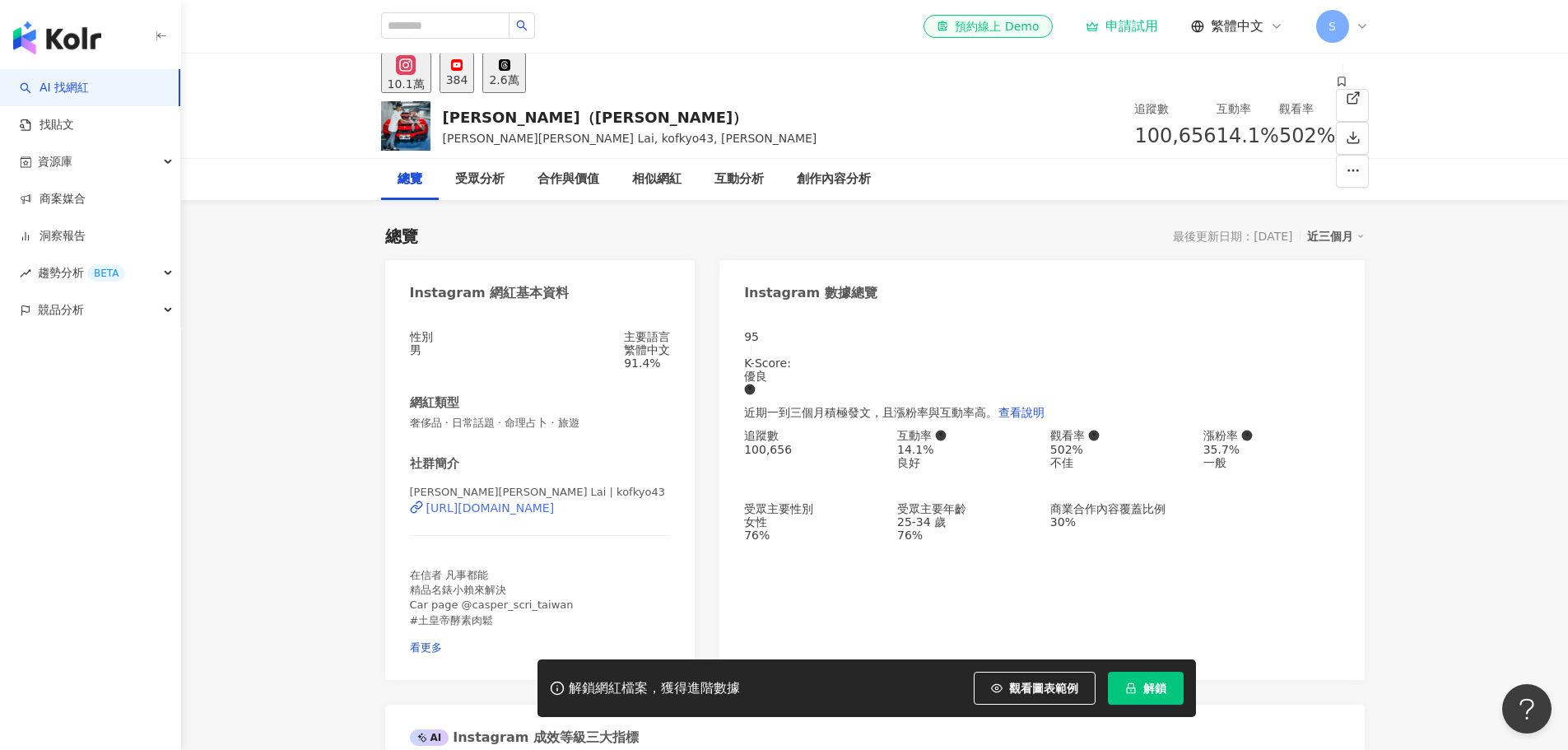
click at [506, 515] on div "https://www.instagram.com/kofkyo43/" at bounding box center [490, 507] width 128 height 13
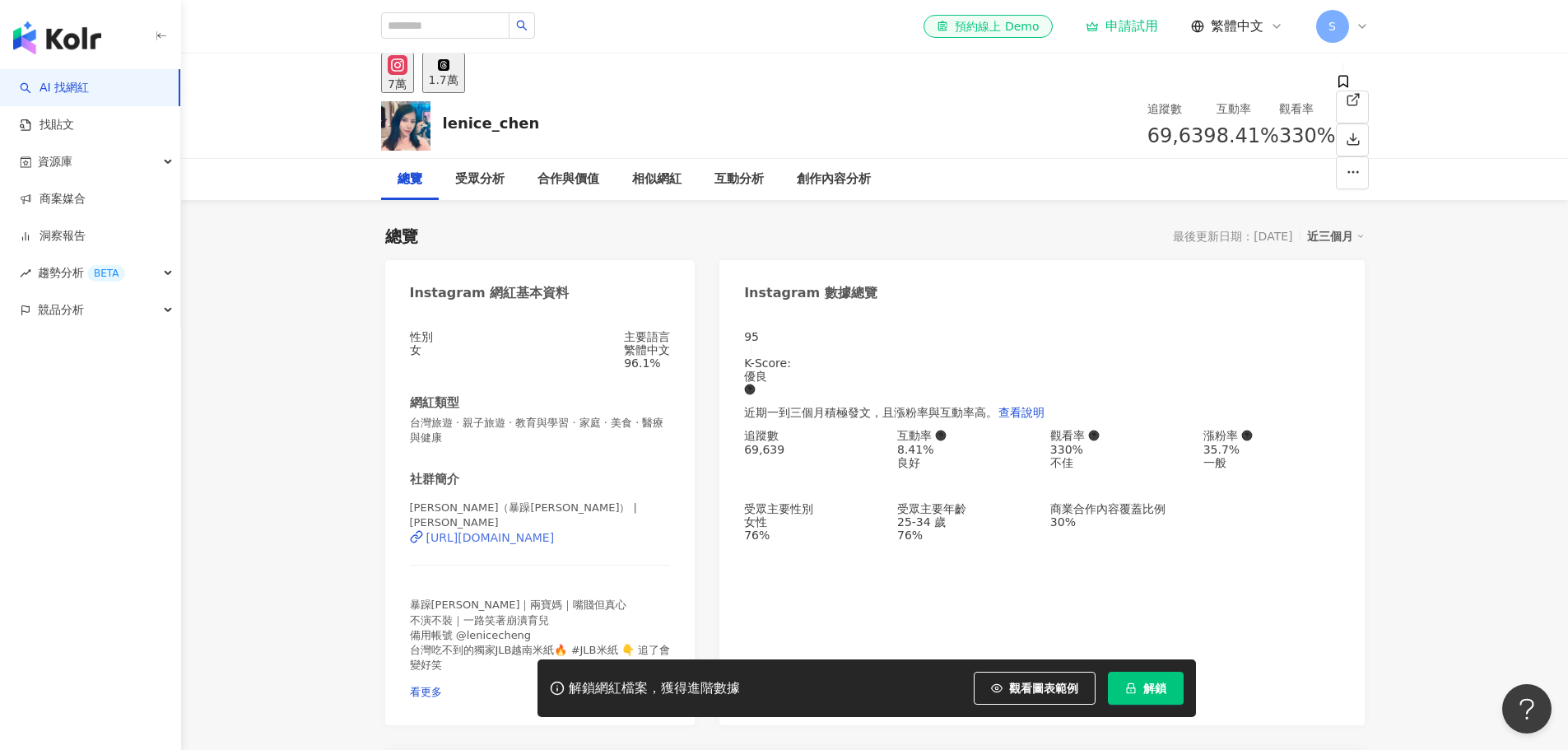
click at [551, 540] on div "https://www.instagram.com/lenice_chen/" at bounding box center [490, 537] width 128 height 13
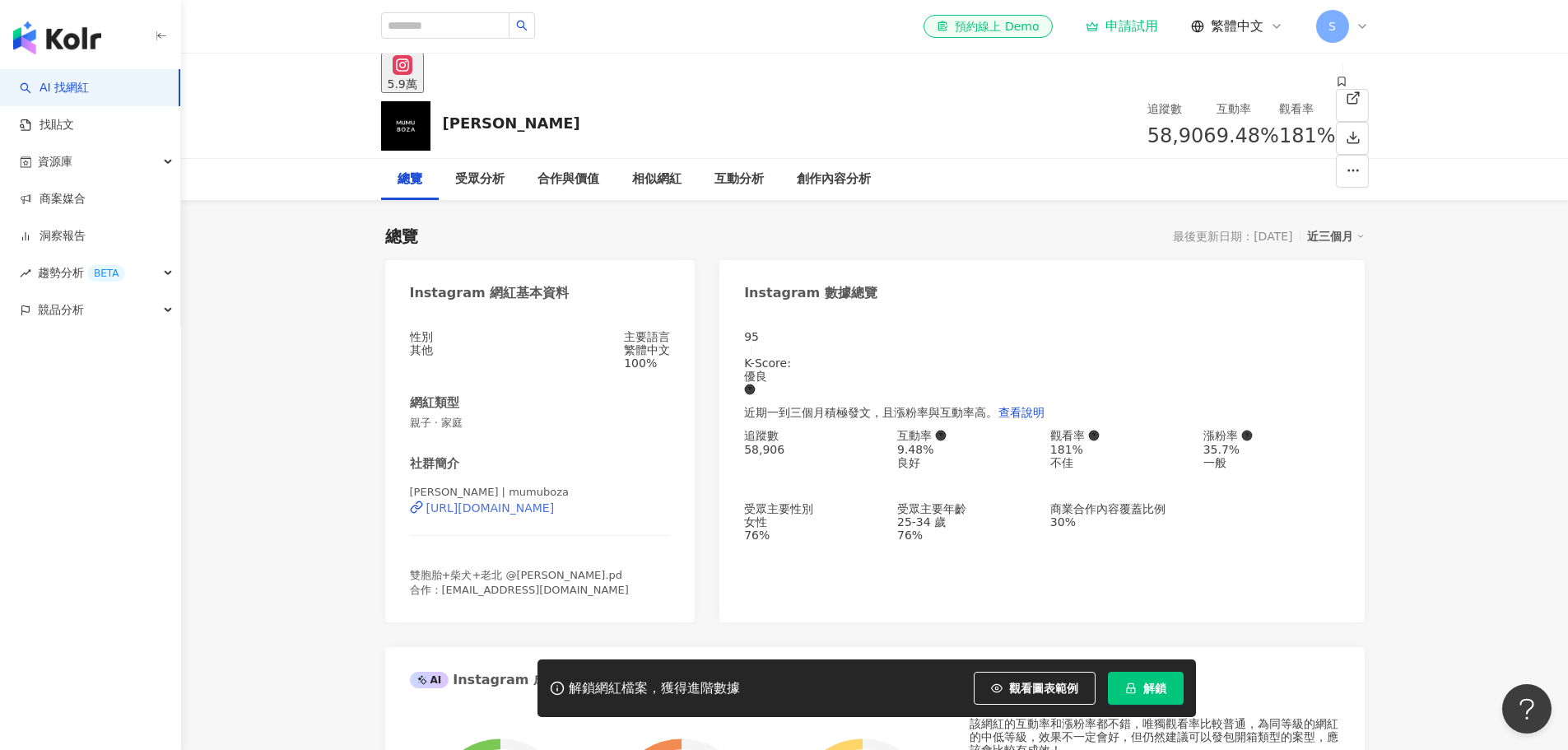
click at [555, 515] on div "[URL][DOMAIN_NAME]" at bounding box center [490, 507] width 128 height 13
